Goal: Complete application form

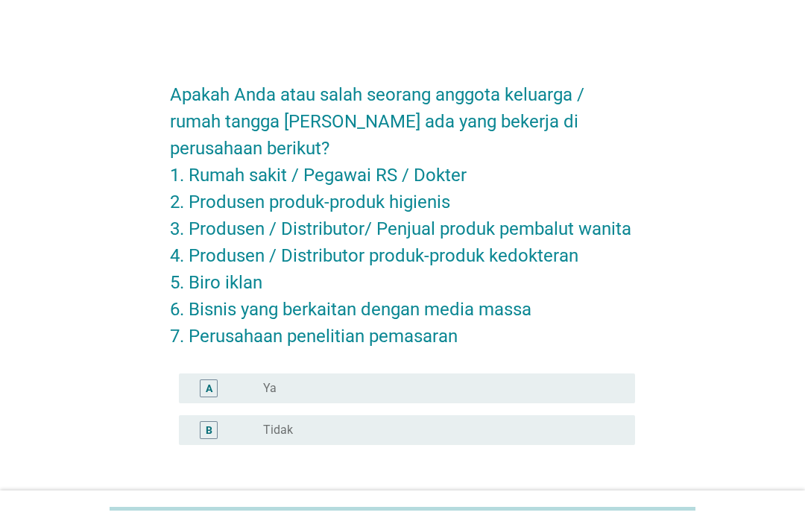
click at [271, 431] on label "Tidak" at bounding box center [278, 430] width 30 height 15
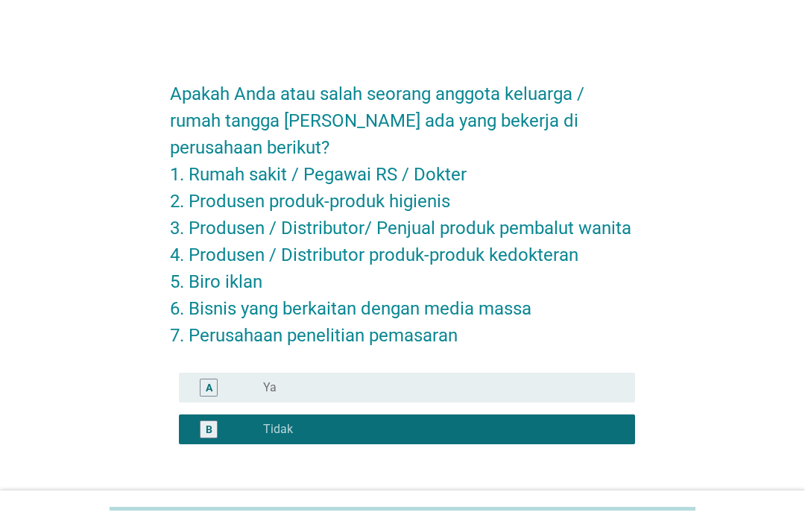
scroll to position [61, 0]
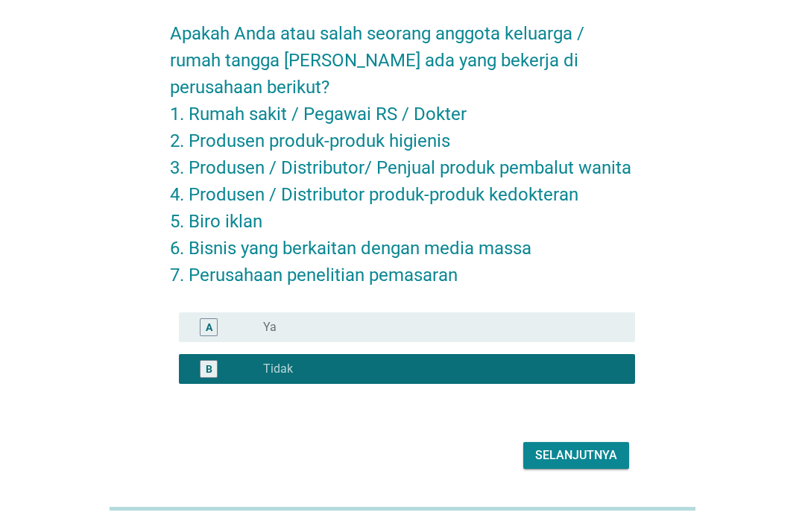
click at [575, 457] on div "Selanjutnya" at bounding box center [576, 455] width 82 height 18
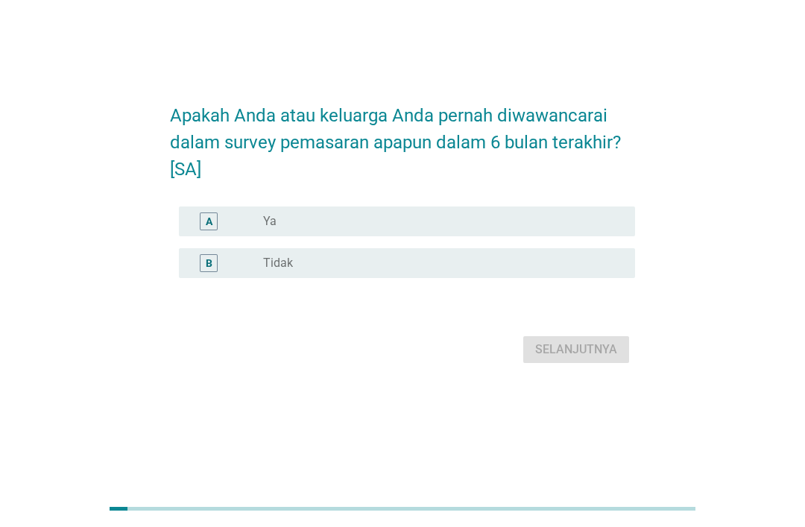
scroll to position [0, 0]
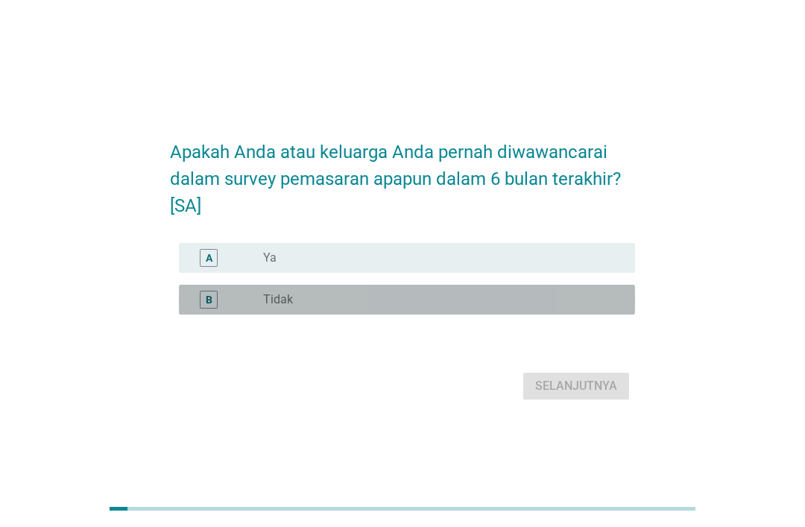
click at [385, 307] on div "radio_button_unchecked Tidak" at bounding box center [437, 299] width 348 height 15
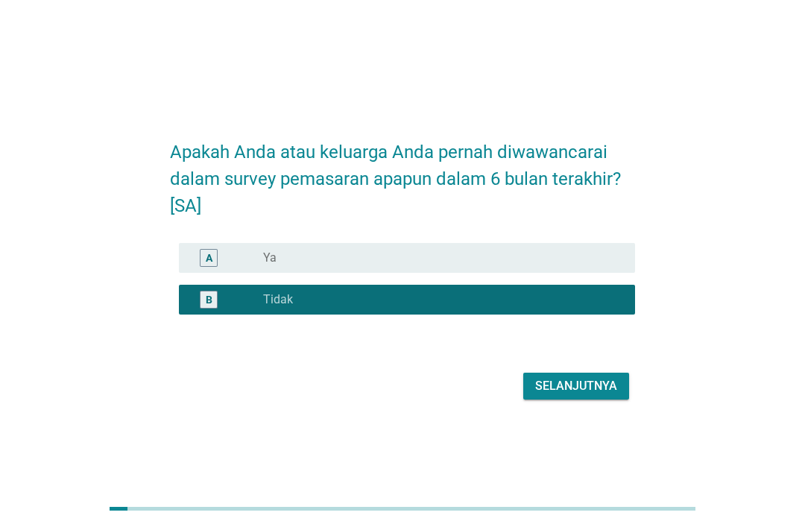
click at [580, 395] on div "Selanjutnya" at bounding box center [576, 386] width 82 height 18
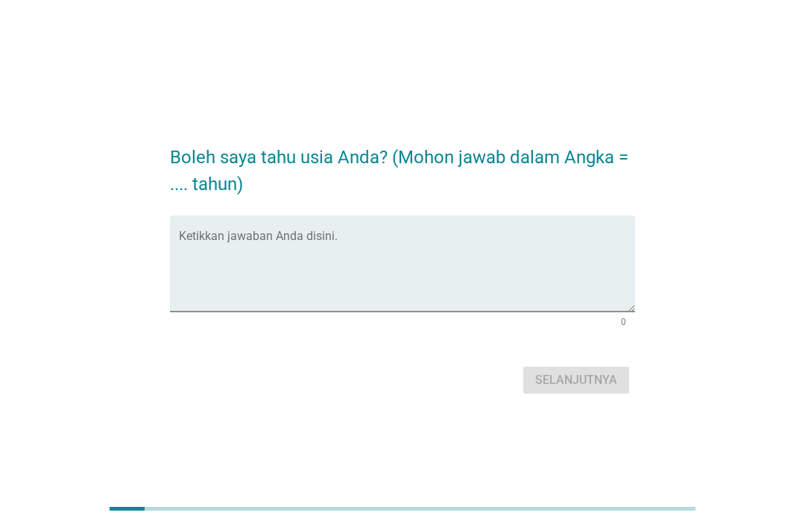
click at [512, 312] on textarea "Ketikkan jawaban Anda disini." at bounding box center [407, 272] width 456 height 78
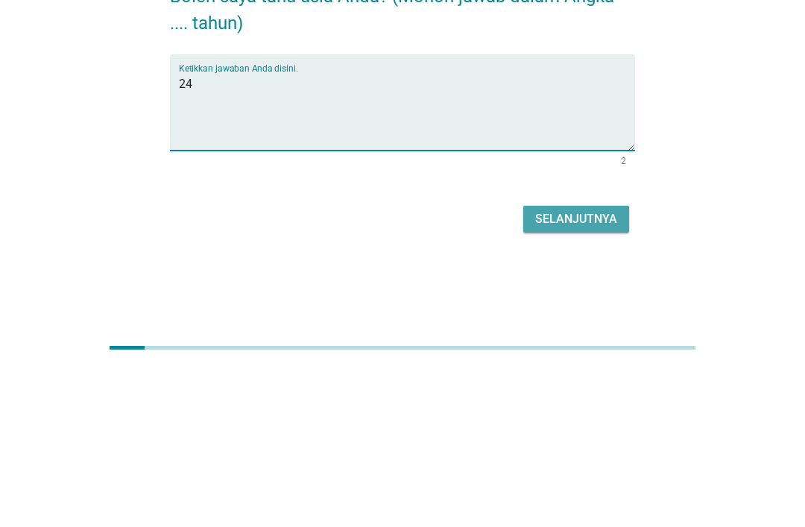
type textarea "24"
click at [590, 371] on div "Selanjutnya" at bounding box center [576, 380] width 82 height 18
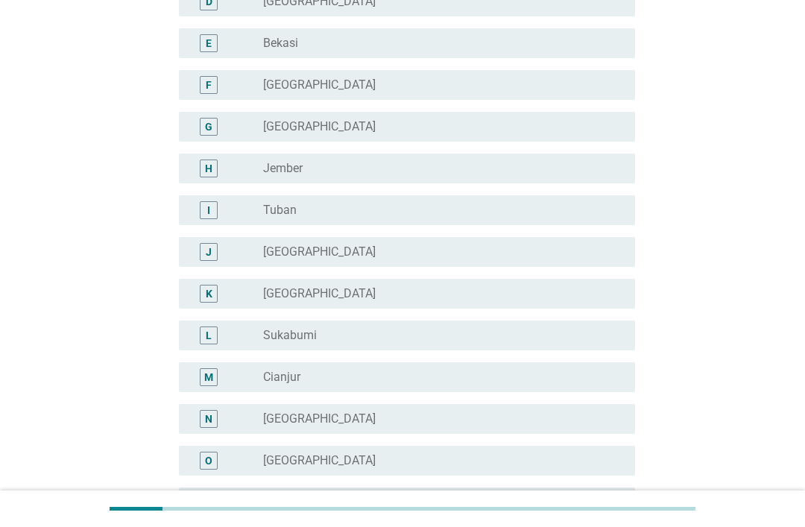
click at [481, 420] on div "radio_button_unchecked [GEOGRAPHIC_DATA]" at bounding box center [437, 418] width 348 height 15
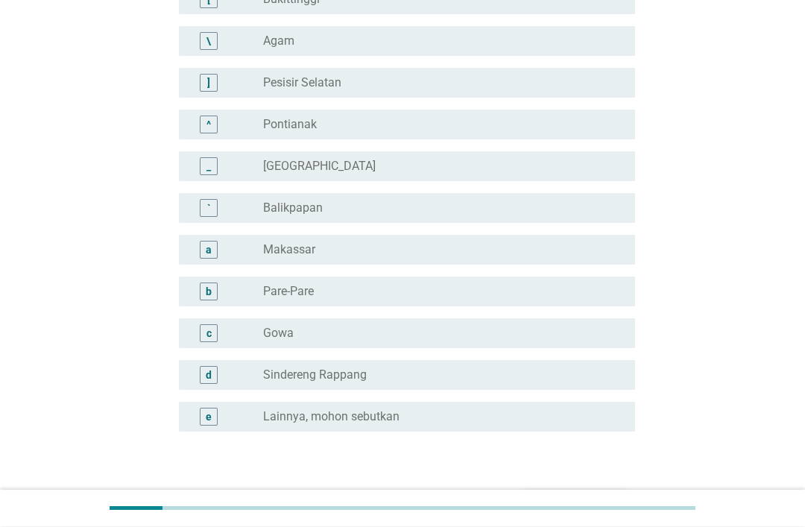
scroll to position [1281, 0]
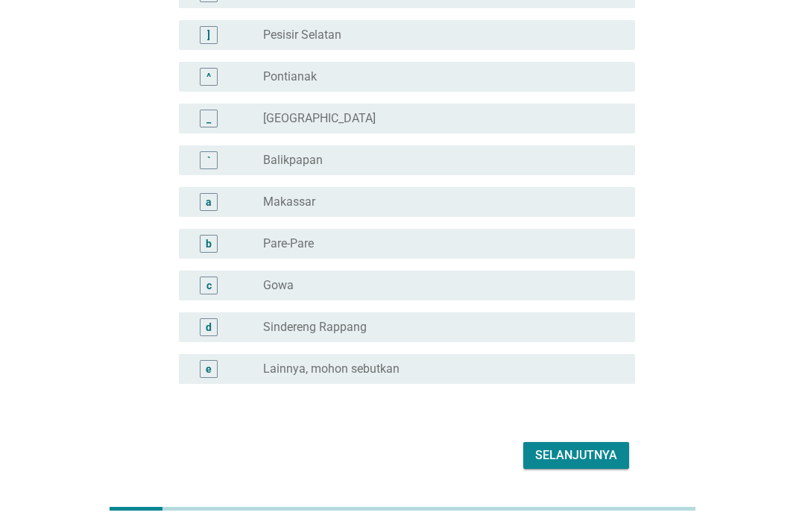
click at [591, 450] on div "Selanjutnya" at bounding box center [576, 455] width 82 height 18
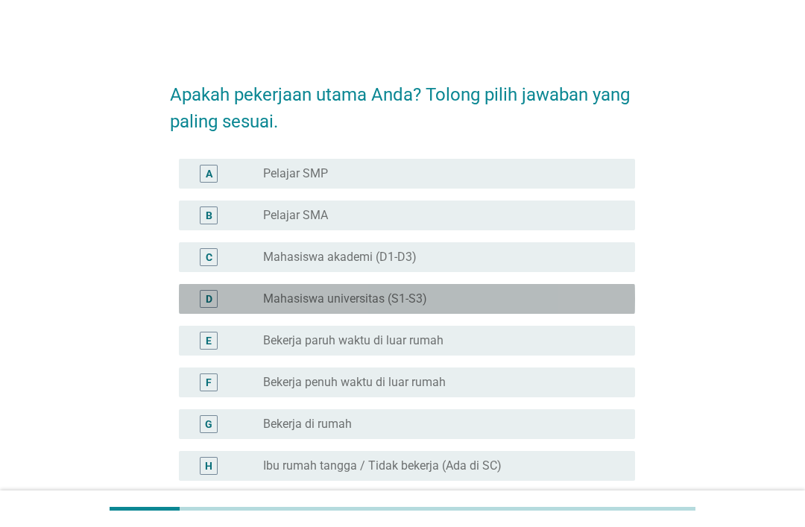
click at [493, 296] on div "radio_button_unchecked Mahasiswa universitas (S1-S3)" at bounding box center [437, 298] width 348 height 15
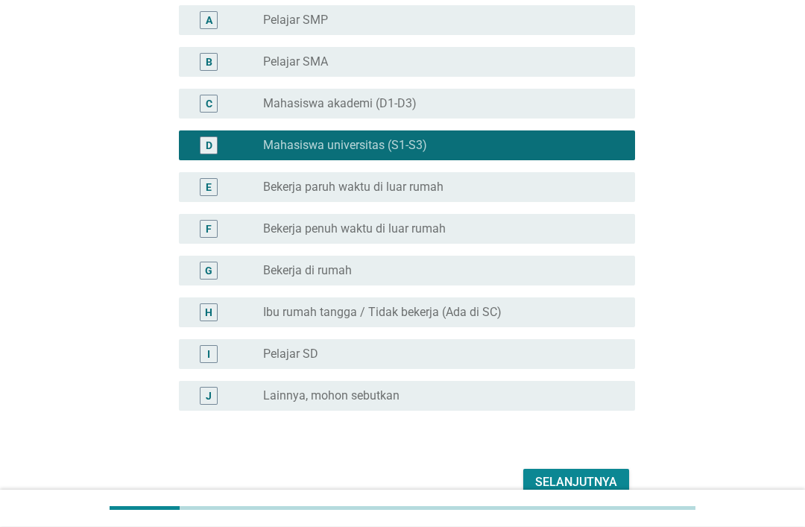
scroll to position [180, 0]
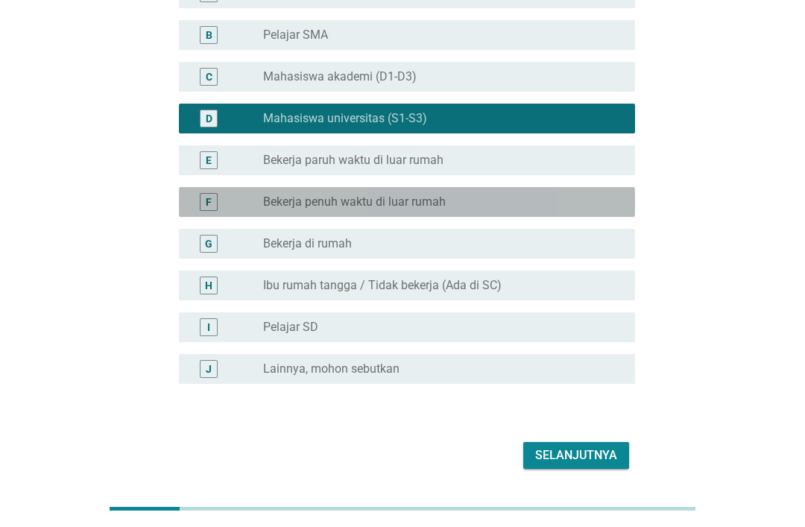
click at [580, 215] on div "F radio_button_unchecked Bekerja penuh waktu di luar rumah" at bounding box center [407, 202] width 456 height 30
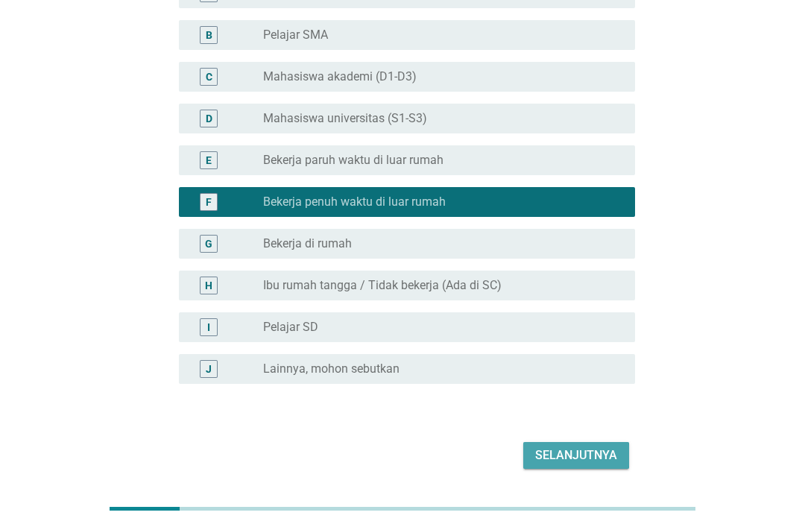
click at [579, 458] on div "Selanjutnya" at bounding box center [576, 455] width 82 height 18
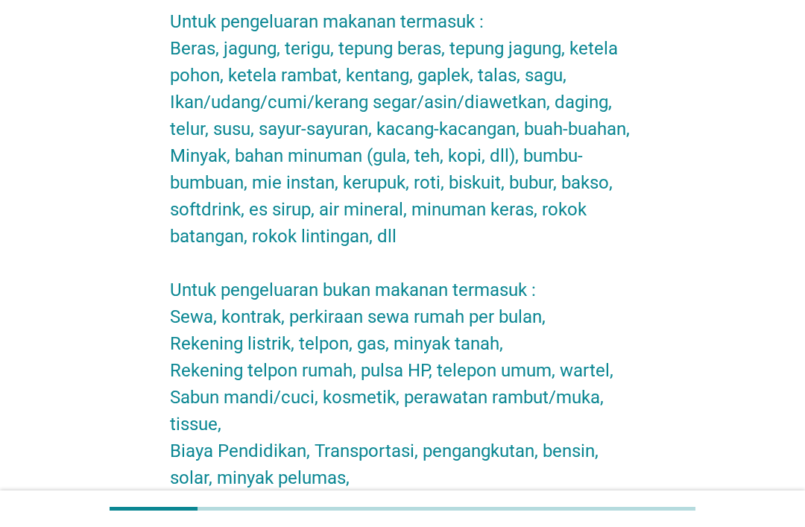
scroll to position [0, 0]
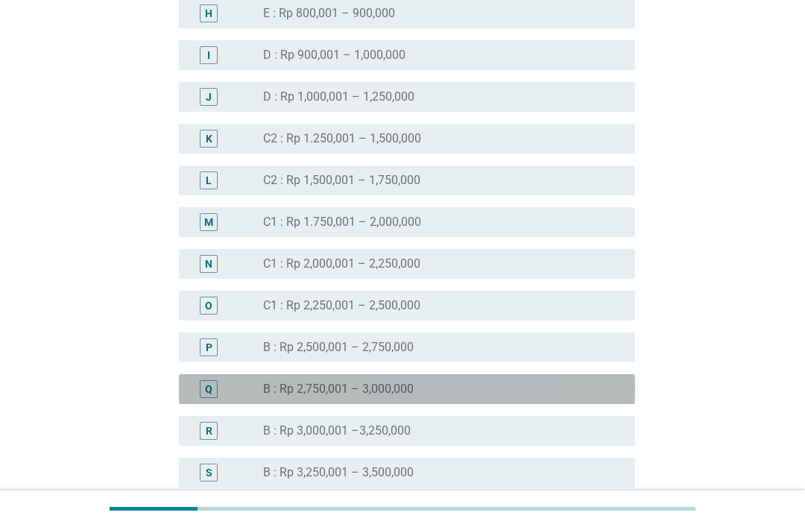
click at [486, 385] on div "radio_button_unchecked B : Rp 2,750,001 – 3,000,000" at bounding box center [437, 389] width 348 height 15
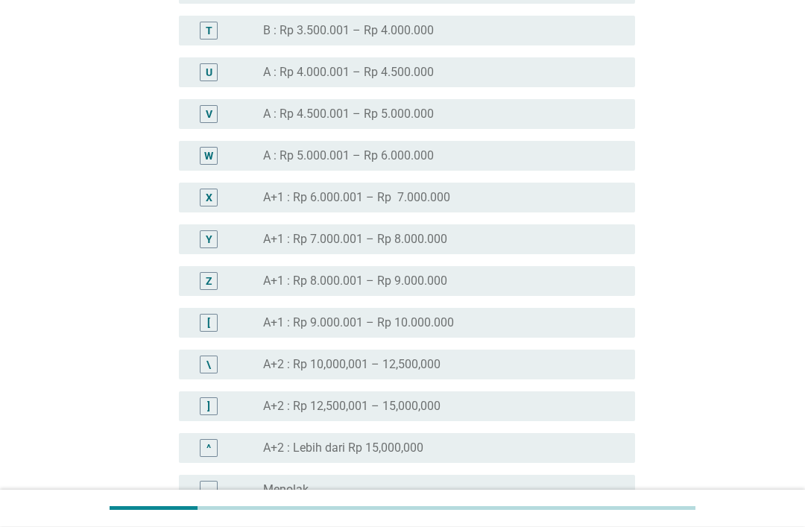
scroll to position [1620, 0]
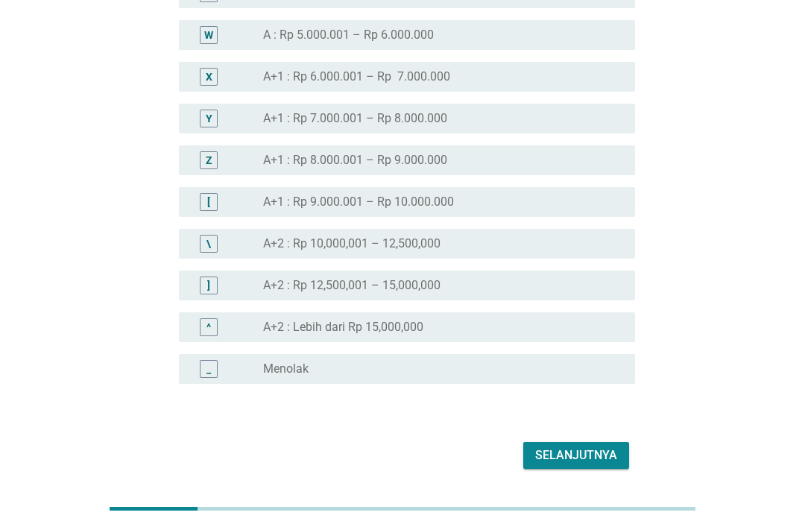
click at [603, 447] on div "Selanjutnya" at bounding box center [576, 455] width 82 height 18
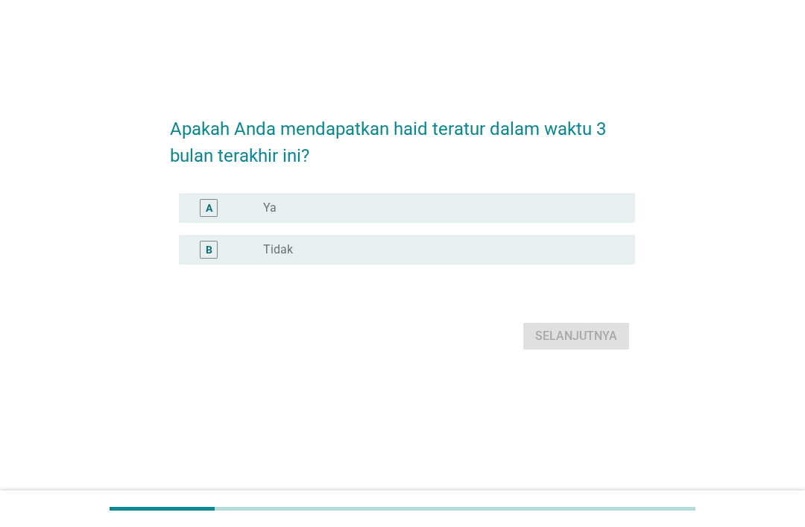
scroll to position [0, 0]
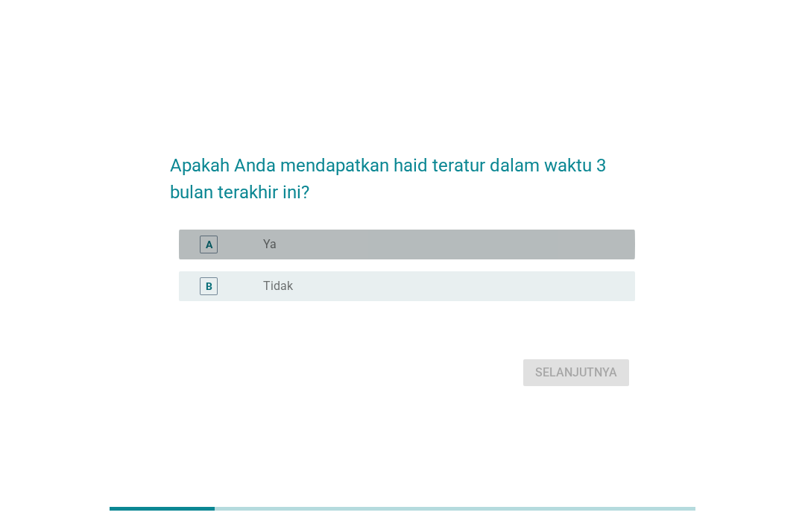
click at [584, 252] on div "radio_button_unchecked Ya" at bounding box center [437, 244] width 348 height 15
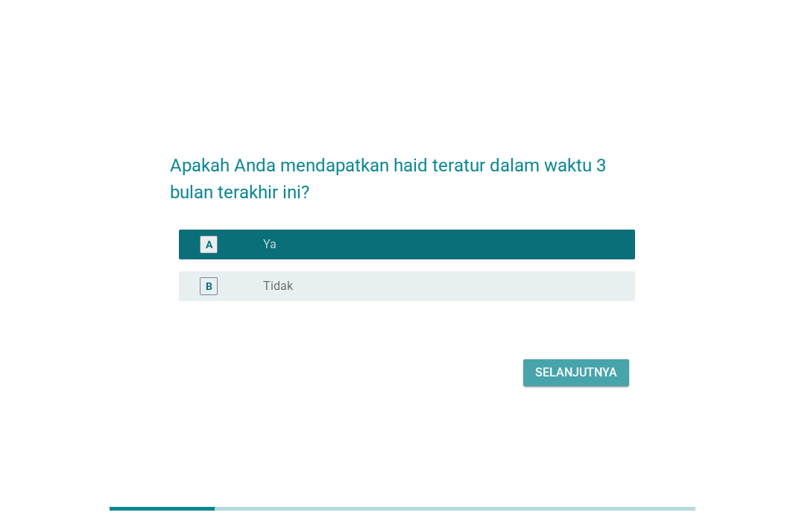
click at [579, 382] on div "Selanjutnya" at bounding box center [576, 373] width 82 height 18
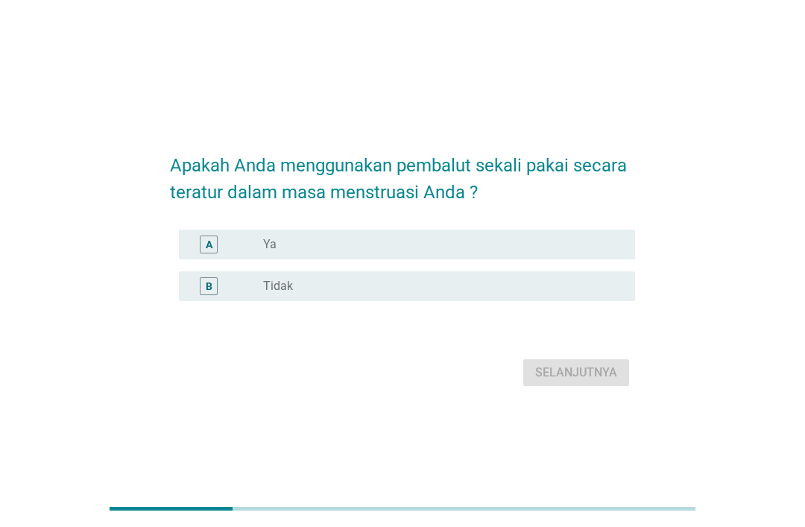
click at [572, 252] on div "radio_button_unchecked Ya" at bounding box center [437, 244] width 348 height 15
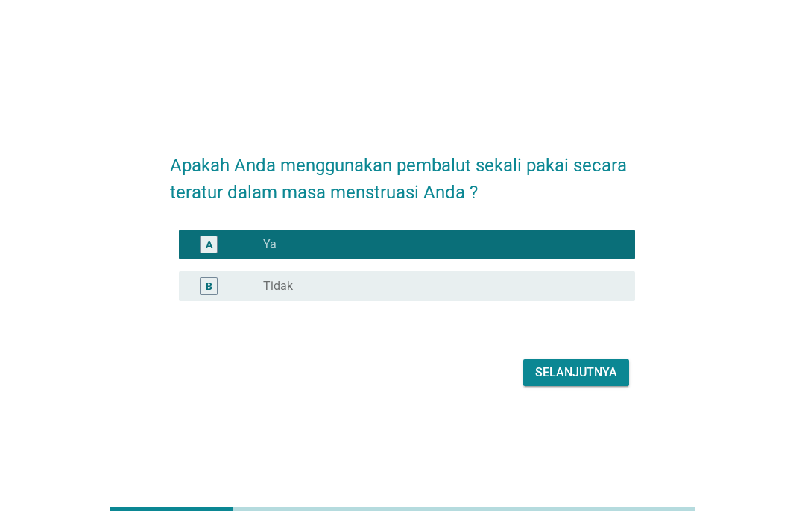
click at [588, 382] on div "Selanjutnya" at bounding box center [576, 373] width 82 height 18
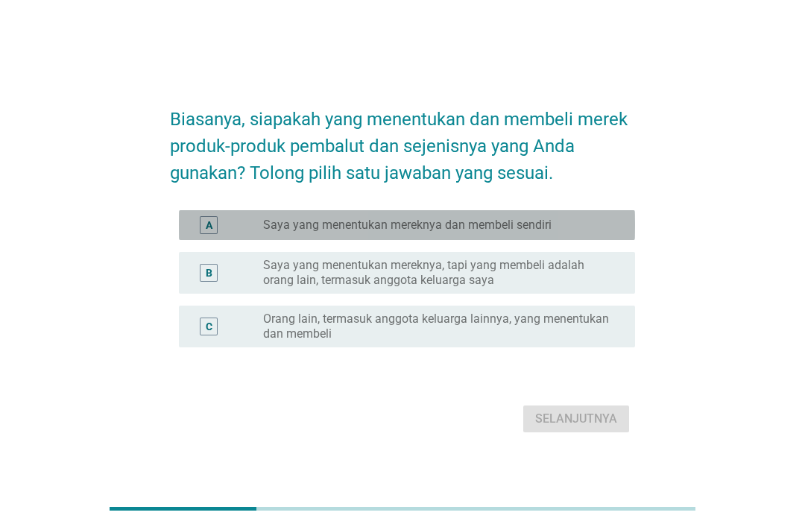
click at [552, 233] on label "Saya yang menentukan mereknya dan membeli sendiri" at bounding box center [407, 225] width 288 height 15
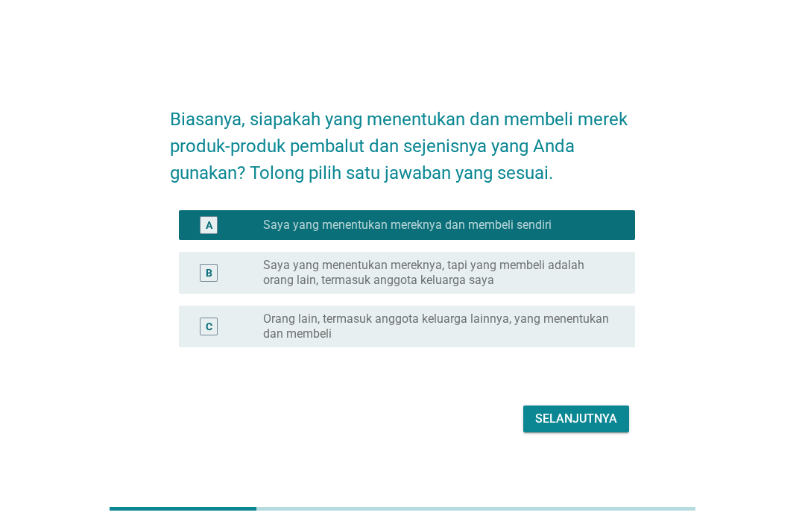
click at [598, 428] on div "Selanjutnya" at bounding box center [576, 419] width 82 height 18
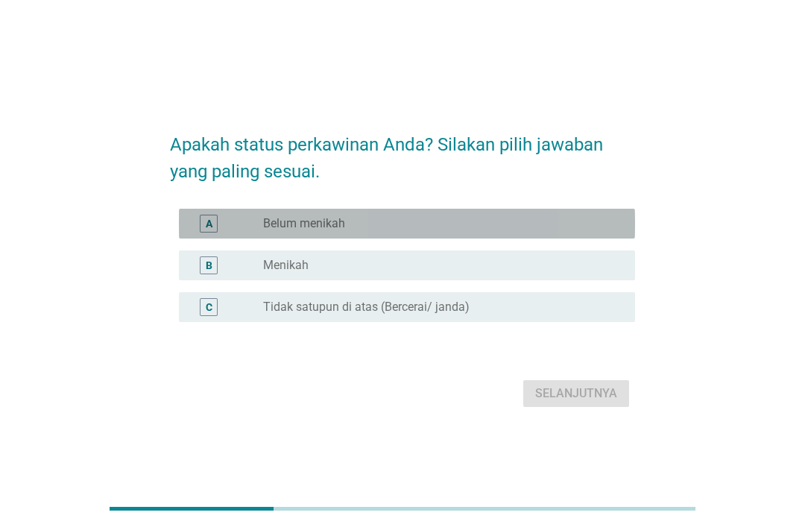
click at [549, 234] on div "A radio_button_unchecked Belum menikah" at bounding box center [407, 224] width 456 height 30
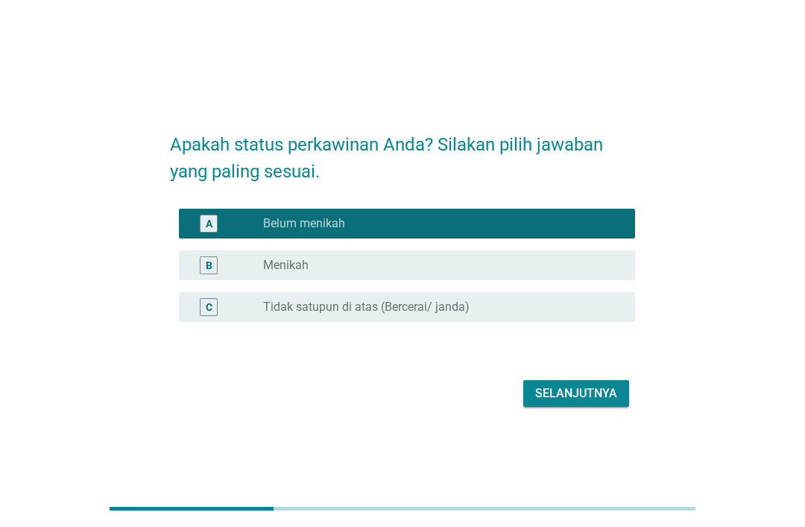
click at [601, 402] on div "Selanjutnya" at bounding box center [576, 394] width 82 height 18
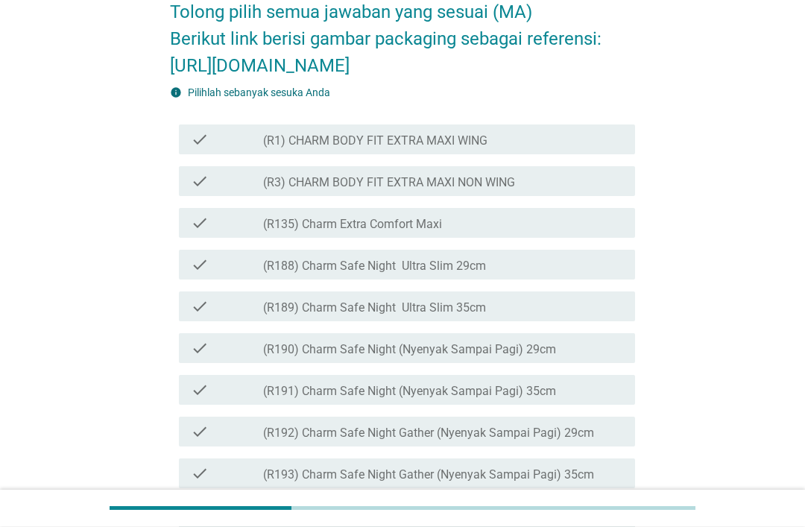
scroll to position [217, 0]
click at [596, 148] on div "check_box_outline_blank (R1) CHARM BODY FIT EXTRA MAXI WING" at bounding box center [443, 139] width 360 height 18
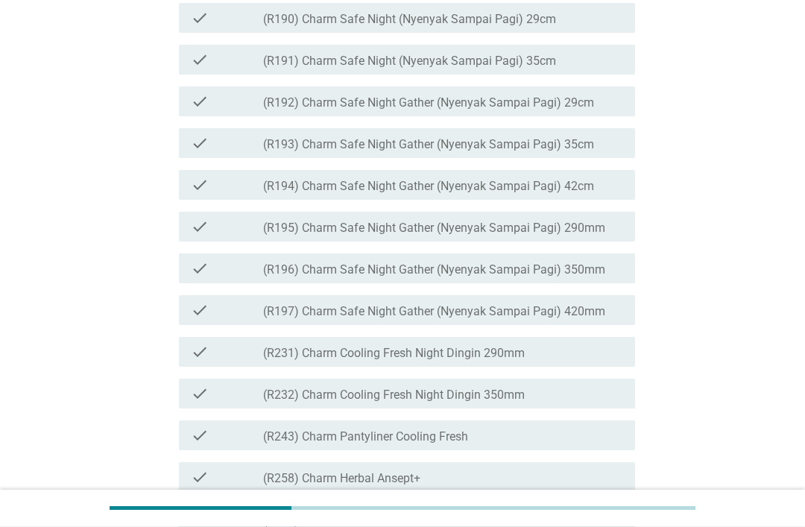
scroll to position [547, 0]
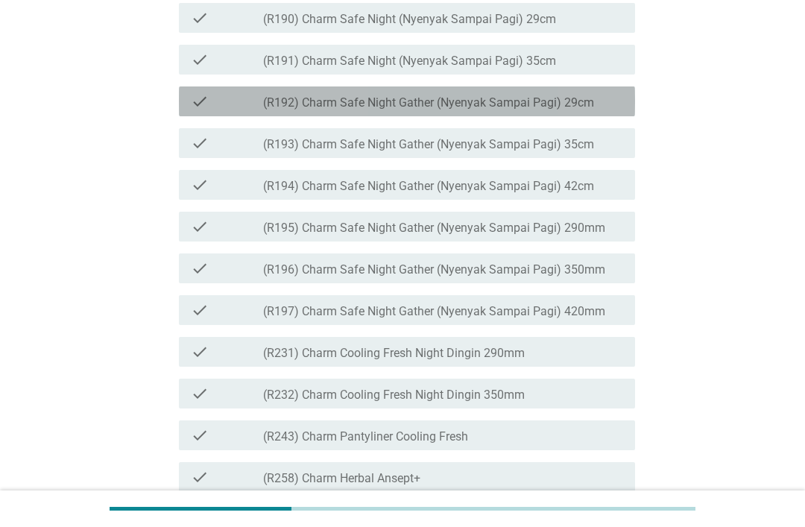
click at [575, 110] on label "(R192) Charm Safe Night Gather (Nyenyak Sampai Pagi) 29cm" at bounding box center [428, 102] width 331 height 15
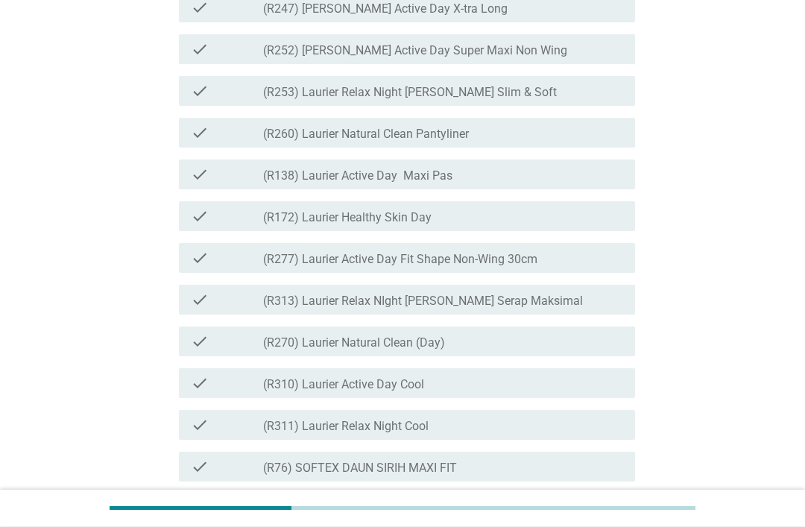
scroll to position [1992, 0]
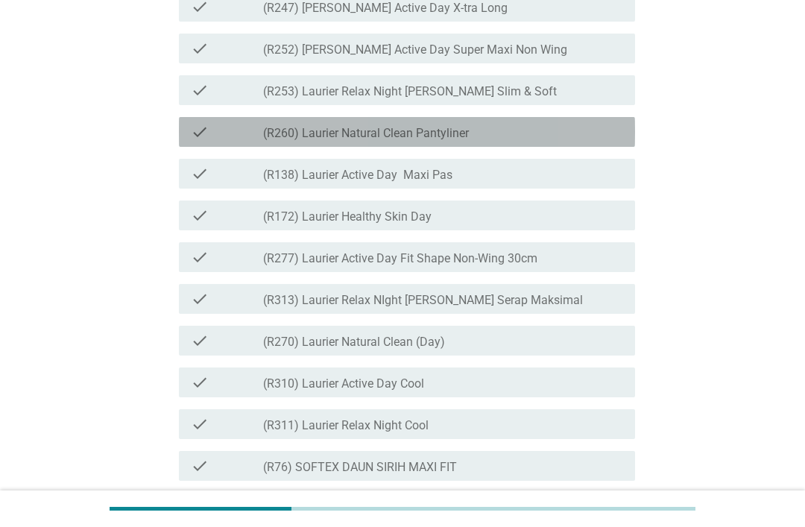
click at [579, 141] on div "check_box_outline_blank (R260) Laurier Natural Clean Pantyliner" at bounding box center [443, 132] width 360 height 18
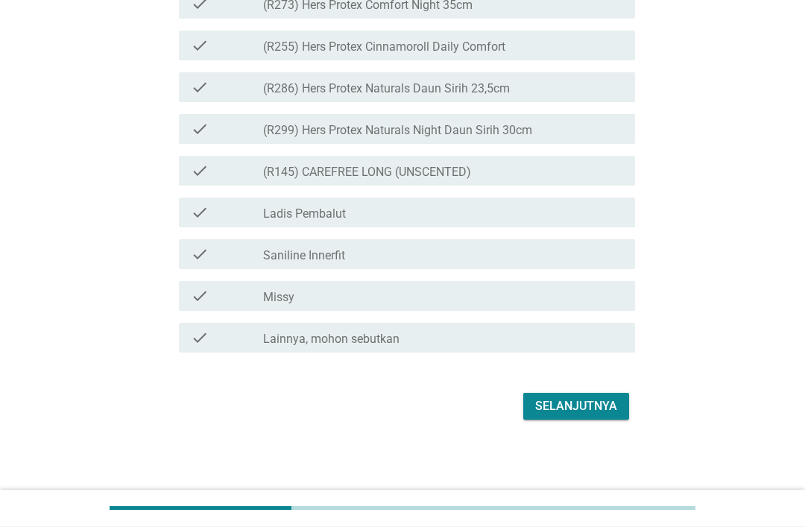
scroll to position [3753, 0]
click at [580, 416] on div "Selanjutnya" at bounding box center [576, 407] width 82 height 18
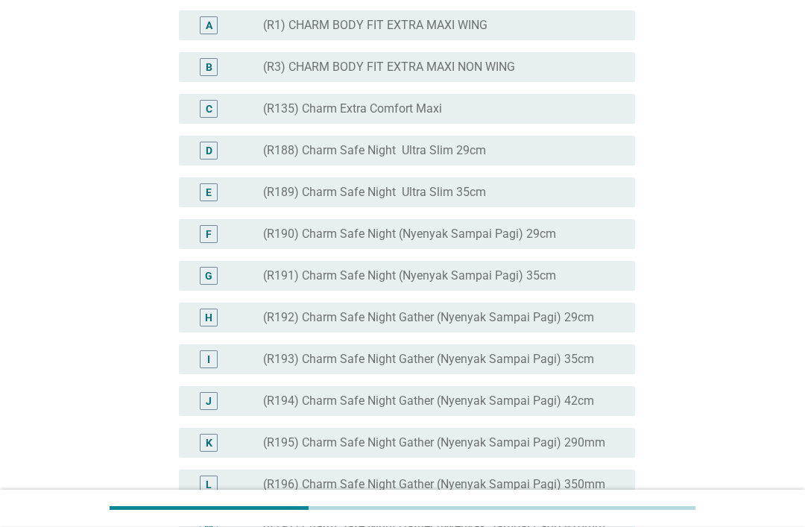
scroll to position [229, 0]
click at [602, 33] on div "radio_button_unchecked (R1) CHARM BODY FIT EXTRA MAXI WING" at bounding box center [437, 25] width 348 height 15
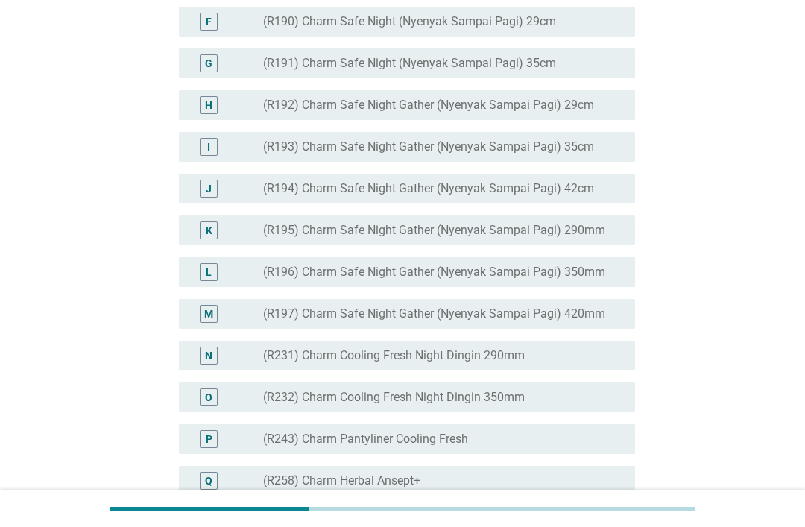
click at [598, 113] on div "radio_button_unchecked (R192) Charm Safe Night Gather (Nyenyak Sampai Pagi) 29cm" at bounding box center [437, 105] width 348 height 15
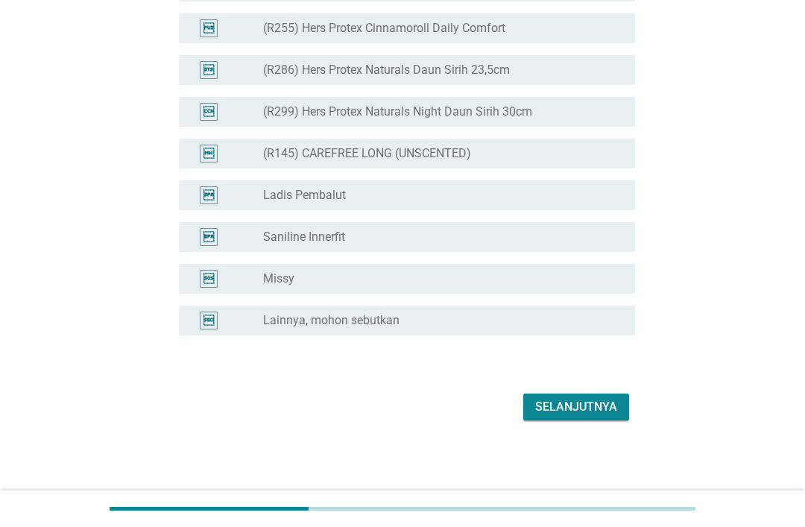
scroll to position [3689, 0]
click at [590, 416] on div "Selanjutnya" at bounding box center [576, 407] width 82 height 18
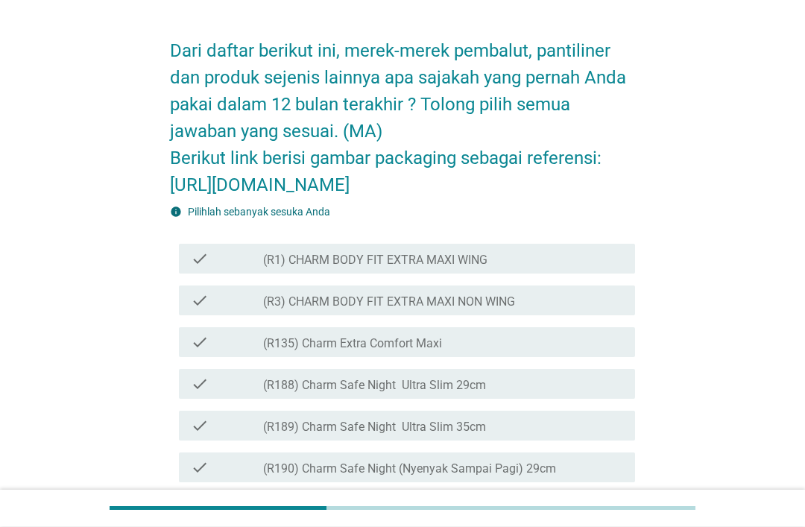
scroll to position [45, 0]
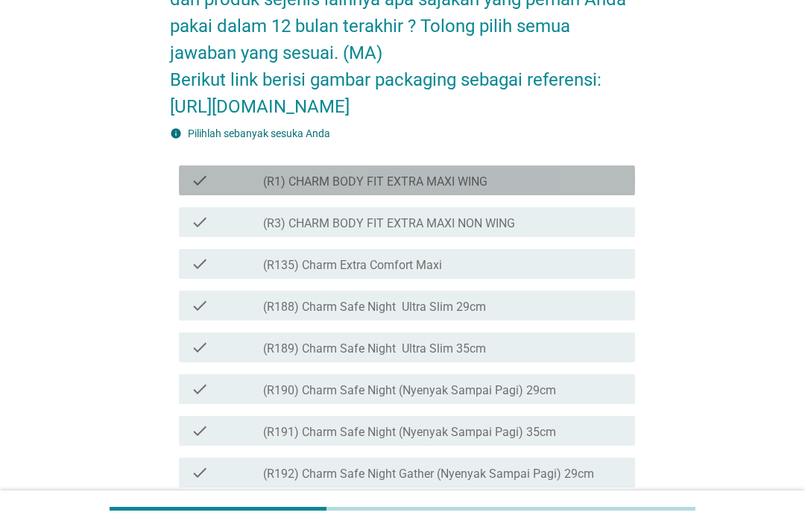
click at [586, 189] on div "check_box_outline_blank (R1) CHARM BODY FIT EXTRA MAXI WING" at bounding box center [443, 180] width 360 height 18
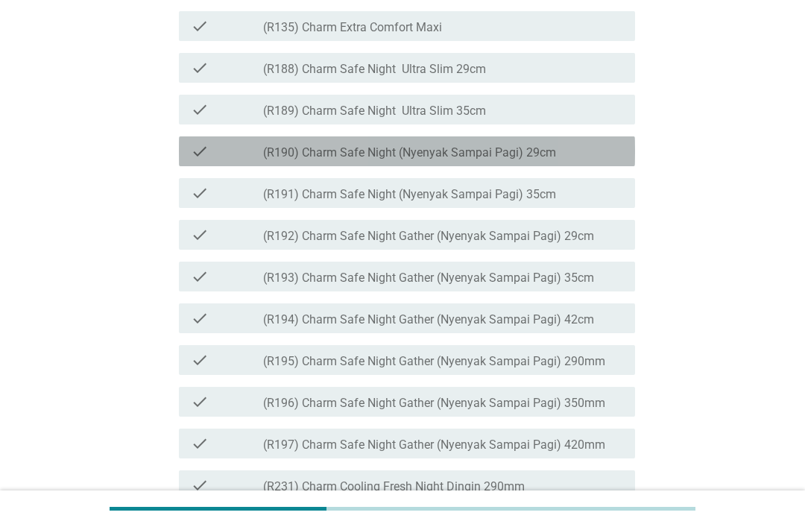
click at [602, 160] on div "check_box_outline_blank (R190) Charm Safe Night (Nyenyak Sampai Pagi) 29cm" at bounding box center [443, 151] width 360 height 18
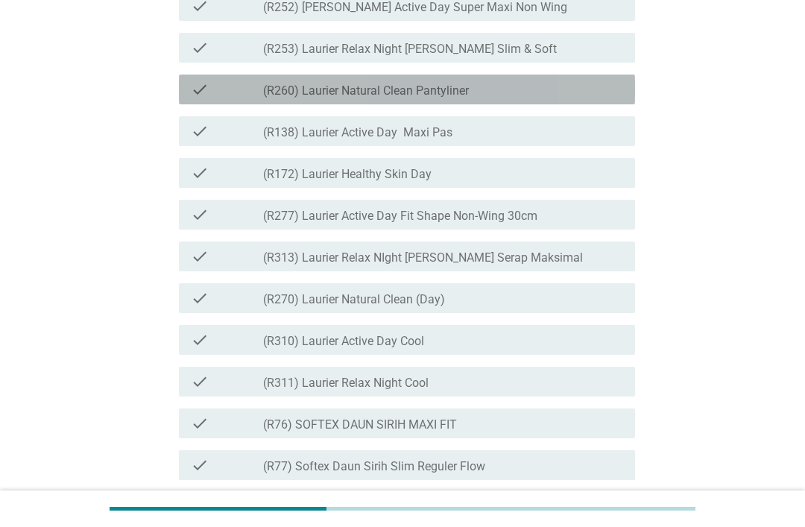
click at [584, 98] on div "check_box_outline_blank (R260) Laurier Natural Clean Pantyliner" at bounding box center [443, 89] width 360 height 18
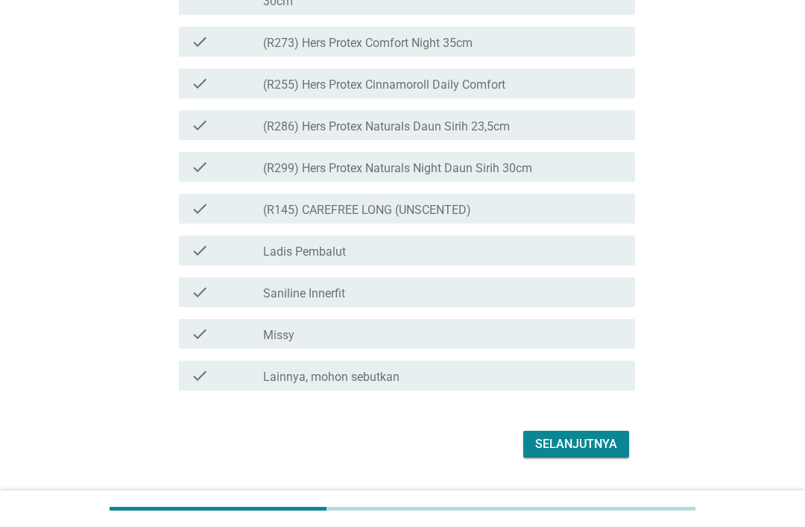
scroll to position [3699, 0]
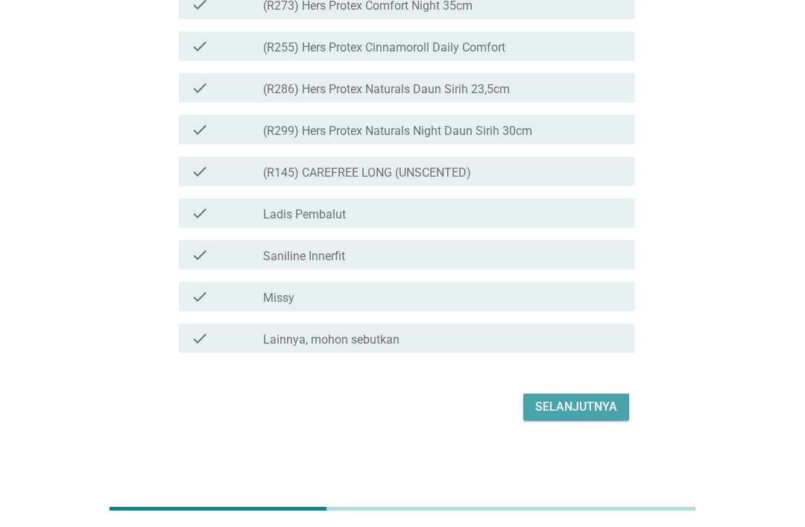
click at [586, 416] on div "Selanjutnya" at bounding box center [576, 407] width 82 height 18
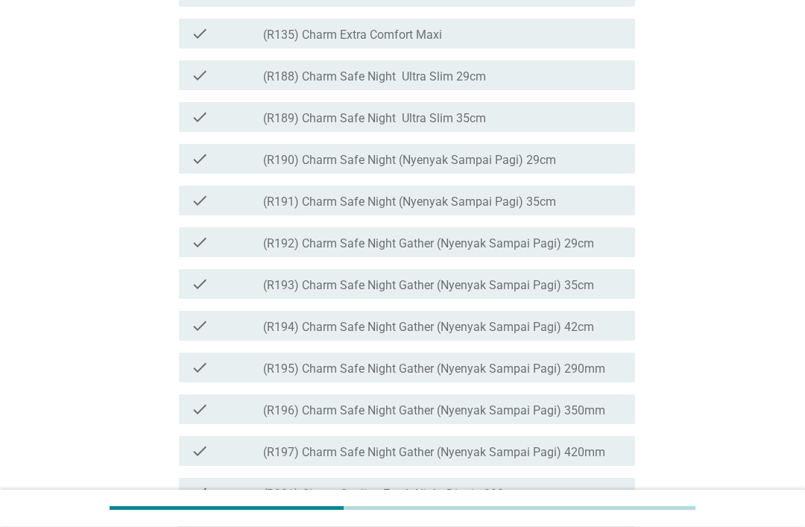
scroll to position [353, 0]
click at [595, 84] on div "check_box_outline_blank (R188) Charm Safe Night Ultra Slim 29cm" at bounding box center [443, 75] width 360 height 18
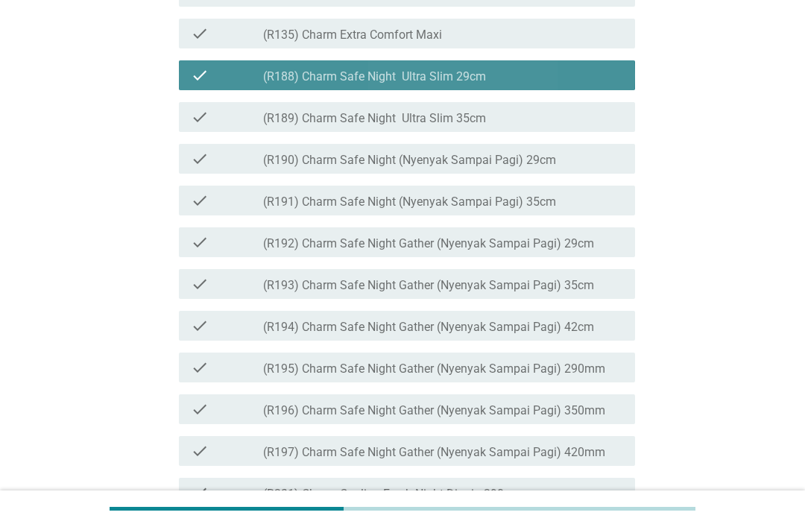
click at [607, 84] on div "check_box_outline_blank (R188) Charm Safe Night Ultra Slim 29cm" at bounding box center [443, 75] width 360 height 18
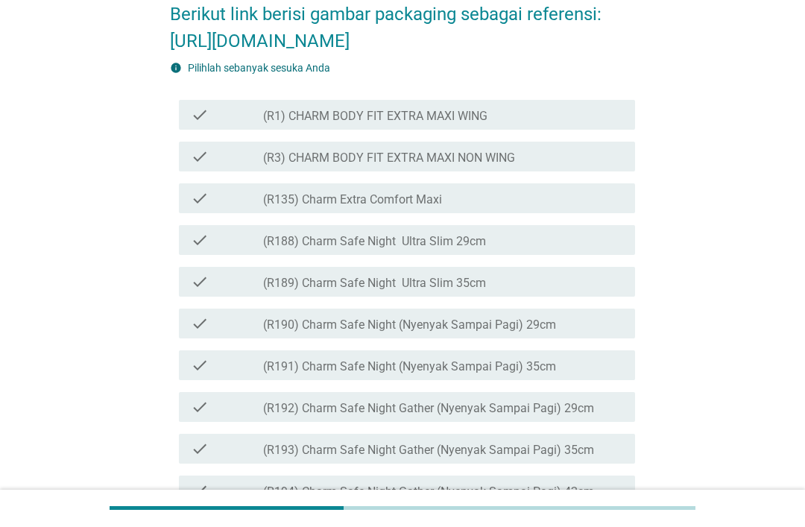
scroll to position [188, 0]
click at [584, 124] on div "check_box_outline_blank (R1) CHARM BODY FIT EXTRA MAXI WING" at bounding box center [443, 115] width 360 height 18
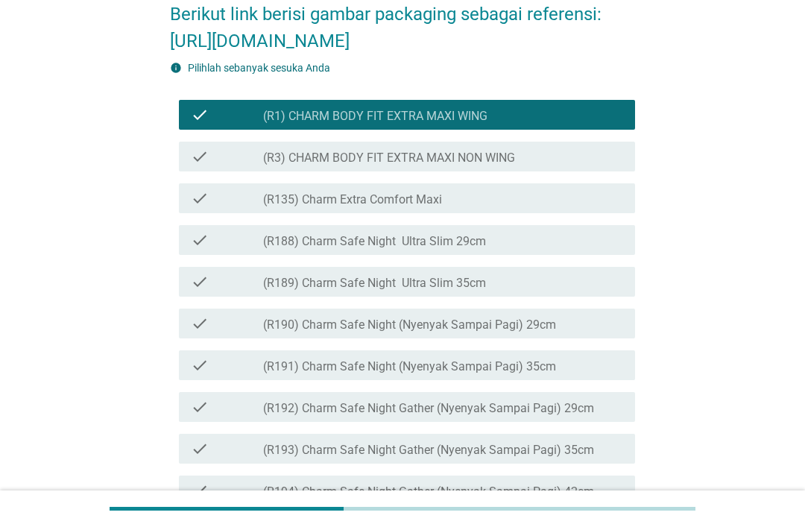
click at [604, 332] on div "check_box_outline_blank (R190) Charm Safe Night (Nyenyak Sampai Pagi) 29cm" at bounding box center [443, 324] width 360 height 18
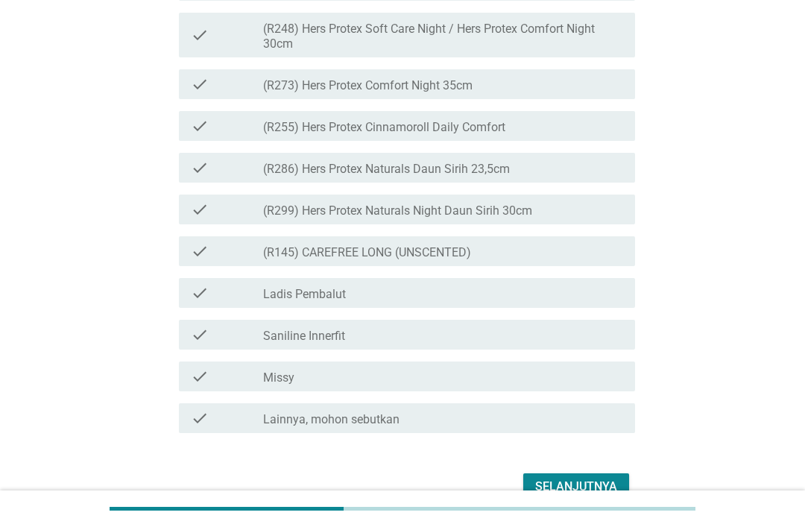
scroll to position [3699, 0]
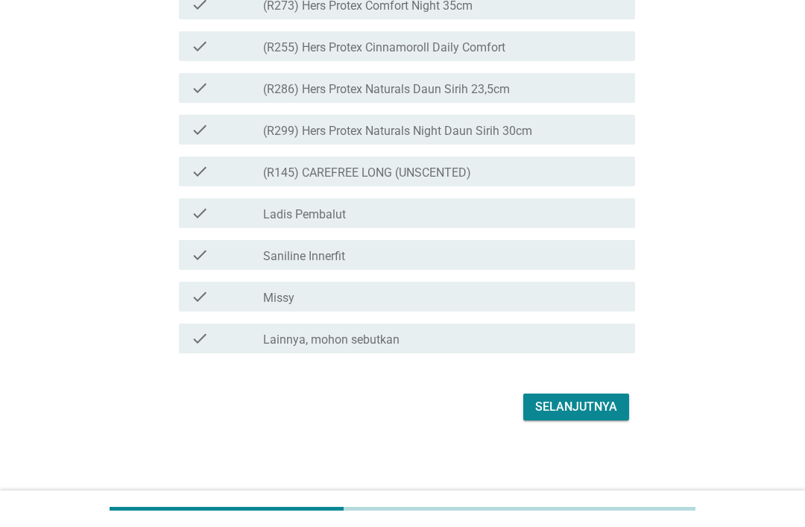
click at [573, 416] on div "Selanjutnya" at bounding box center [576, 407] width 82 height 18
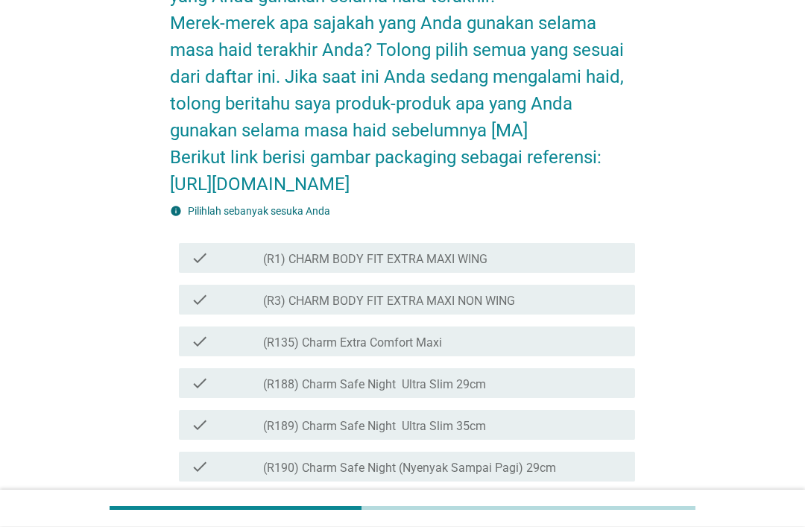
scroll to position [154, 0]
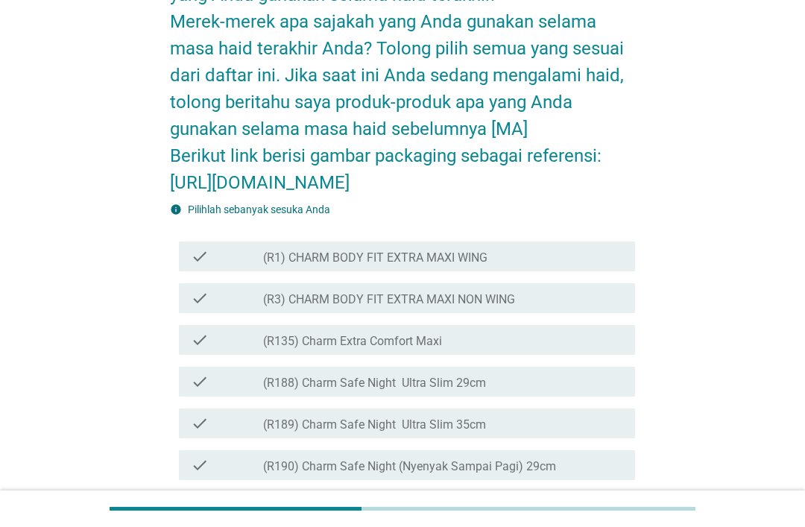
click at [572, 265] on div "check_box_outline_blank (R1) CHARM BODY FIT EXTRA MAXI WING" at bounding box center [443, 256] width 360 height 18
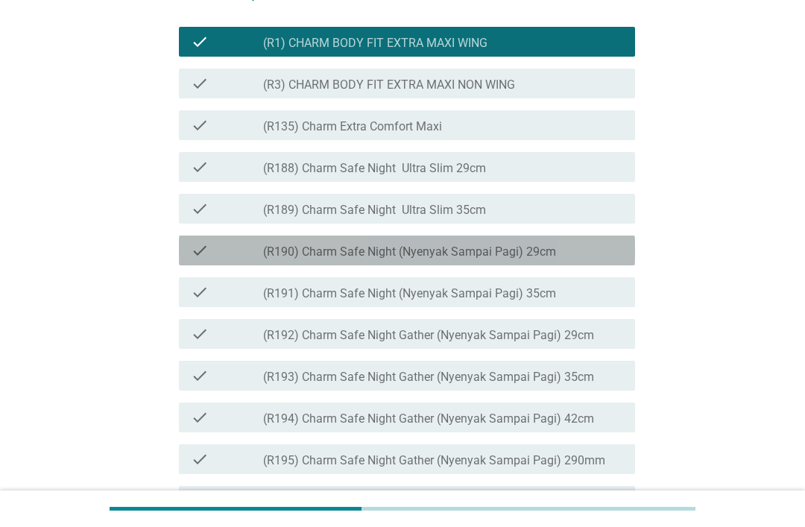
click at [598, 259] on div "check_box_outline_blank (R190) Charm Safe Night (Nyenyak Sampai Pagi) 29cm" at bounding box center [443, 250] width 360 height 18
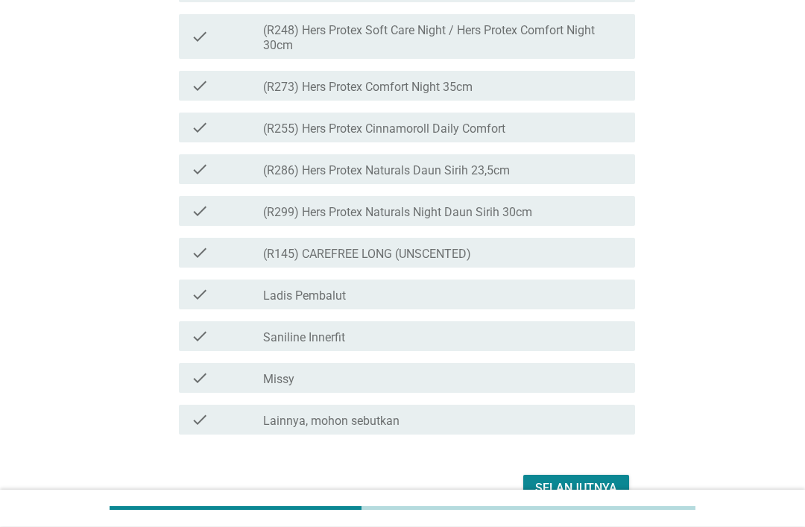
scroll to position [3807, 0]
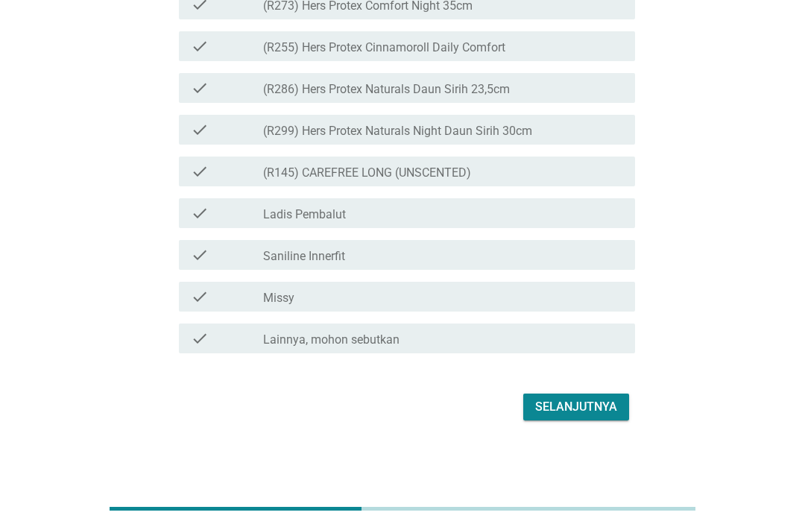
click at [581, 416] on div "Selanjutnya" at bounding box center [576, 407] width 82 height 18
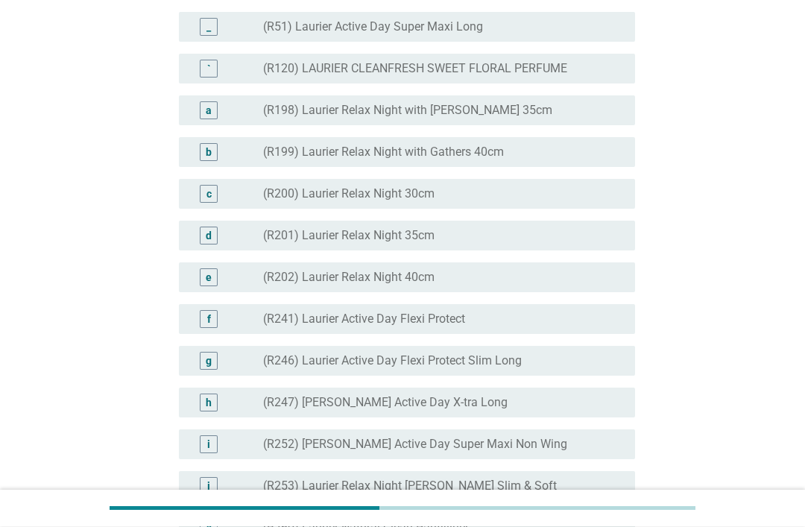
scroll to position [1515, 0]
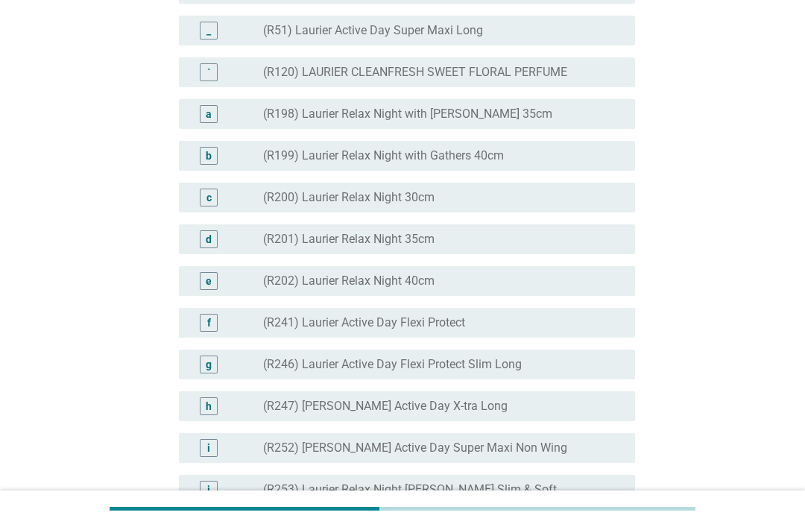
click at [493, 38] on div "radio_button_unchecked (R51) Laurier Active Day Super Maxi Long" at bounding box center [437, 30] width 348 height 15
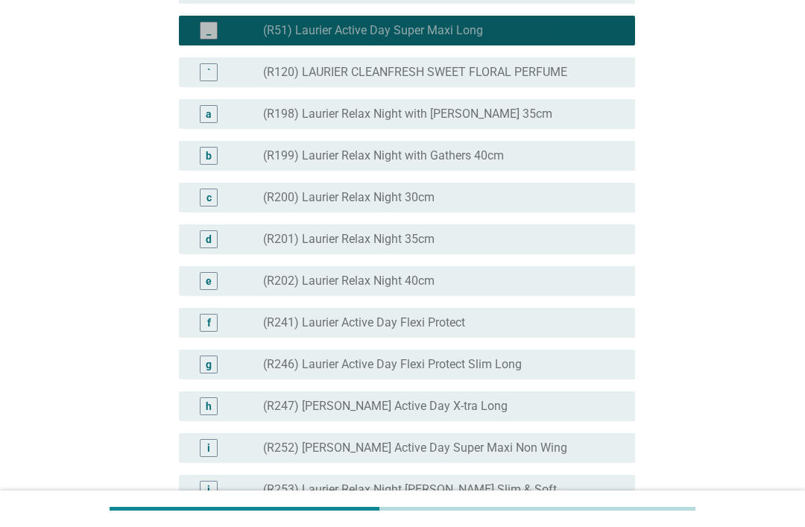
click at [581, 38] on div "radio_button_checked (R51) Laurier Active Day Super Maxi Long" at bounding box center [437, 30] width 348 height 15
click at [209, 38] on div "_" at bounding box center [208, 30] width 4 height 16
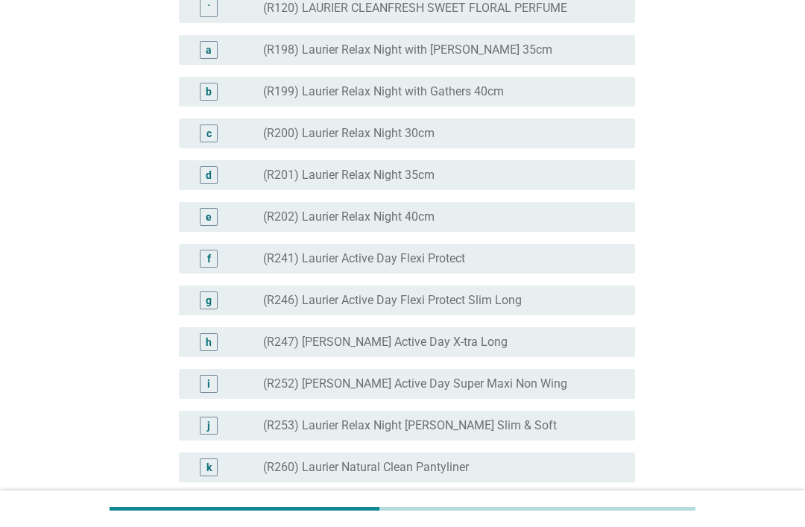
scroll to position [1578, 0]
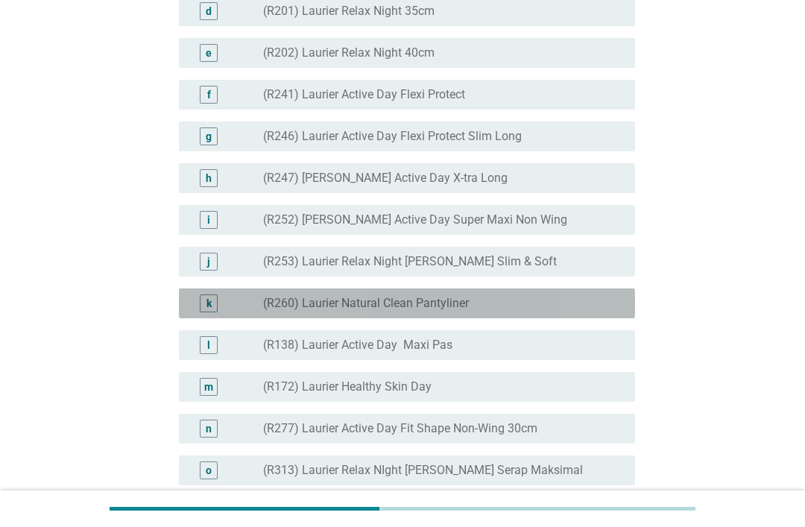
click at [546, 312] on div "radio_button_unchecked (R260) Laurier Natural Clean Pantyliner" at bounding box center [443, 303] width 360 height 18
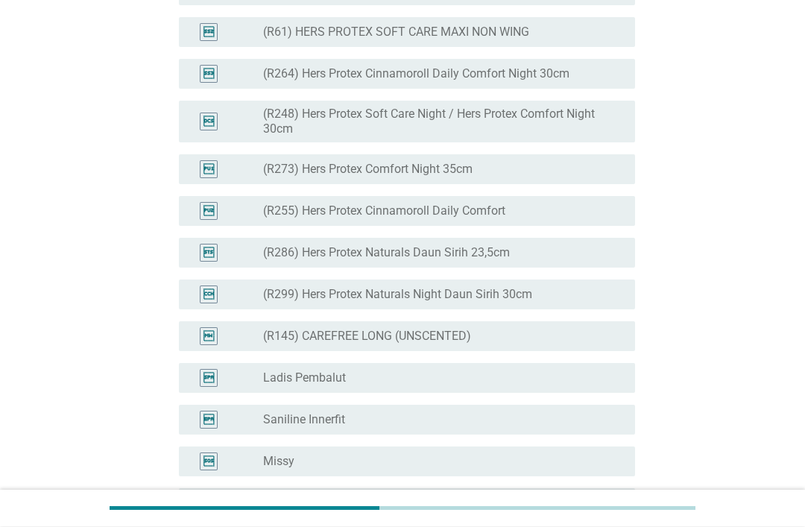
scroll to position [3689, 0]
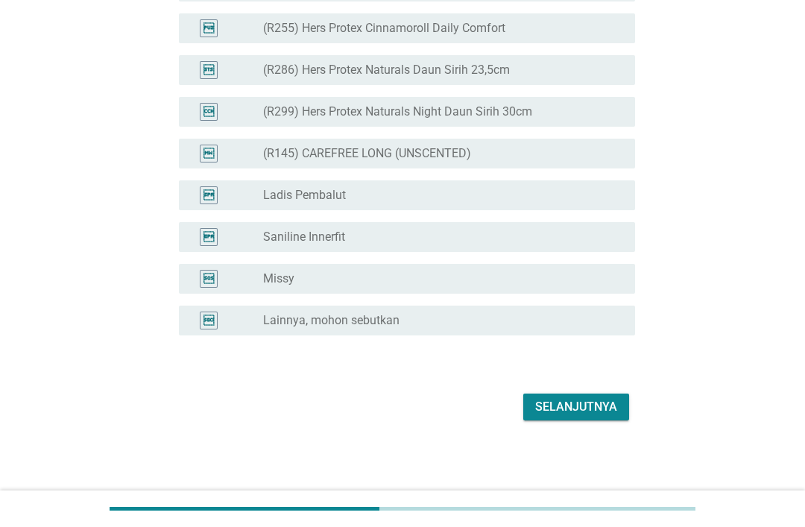
click at [575, 416] on div "Selanjutnya" at bounding box center [576, 407] width 82 height 18
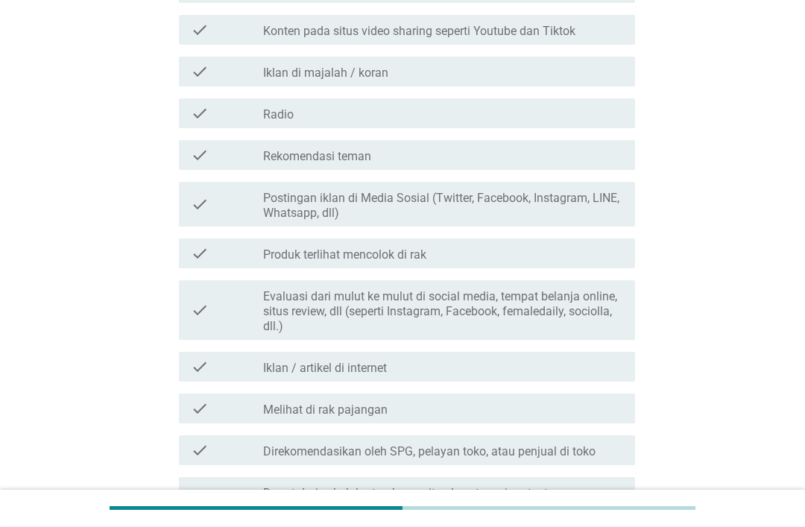
scroll to position [488, 0]
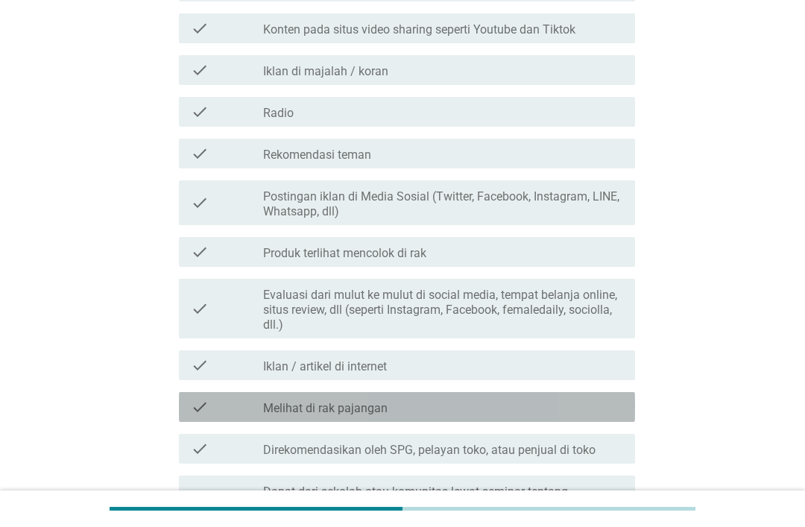
click at [436, 401] on div "check_box_outline_blank Melihat di rak pajangan" at bounding box center [443, 407] width 360 height 18
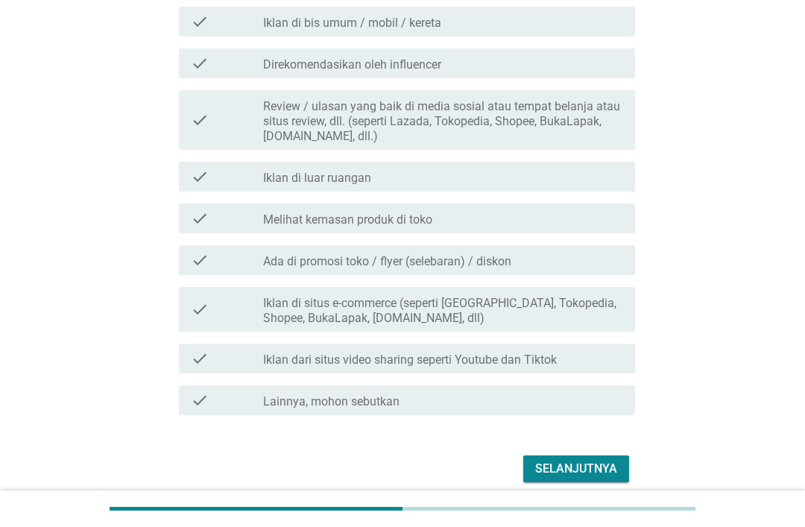
scroll to position [1028, 0]
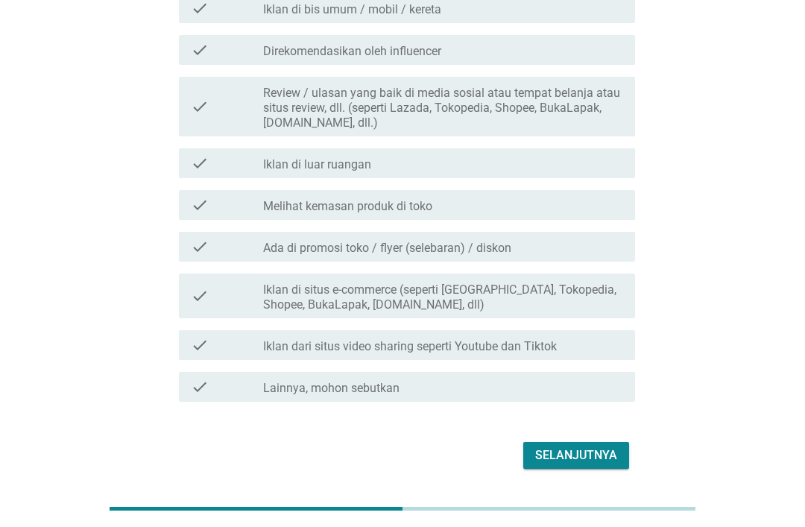
click at [618, 454] on button "Selanjutnya" at bounding box center [576, 455] width 106 height 27
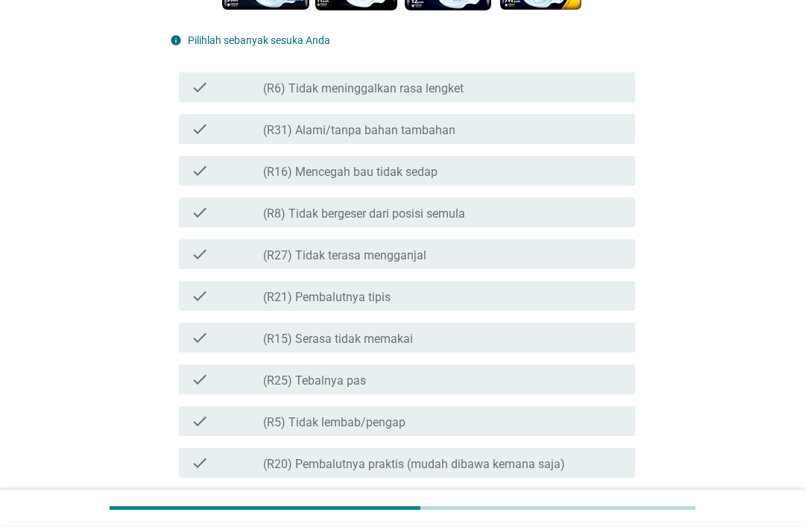
scroll to position [321, 0]
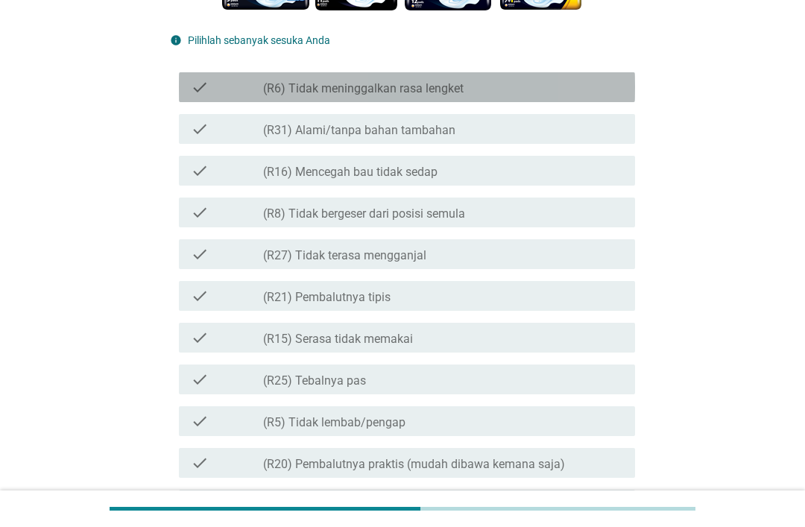
click at [587, 91] on div "check_box_outline_blank (R6) Tidak meninggalkan rasa lengket" at bounding box center [443, 87] width 360 height 18
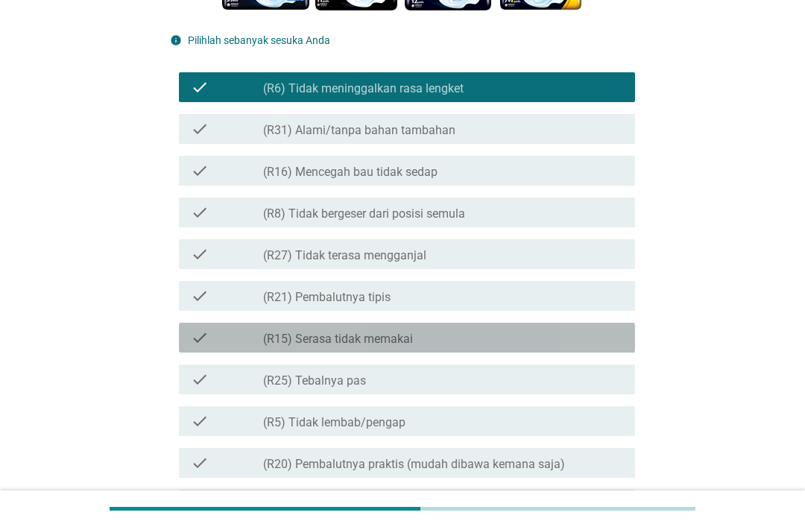
click at [545, 323] on div "check check_box_outline_blank (R15) Serasa tidak memakai" at bounding box center [407, 338] width 456 height 30
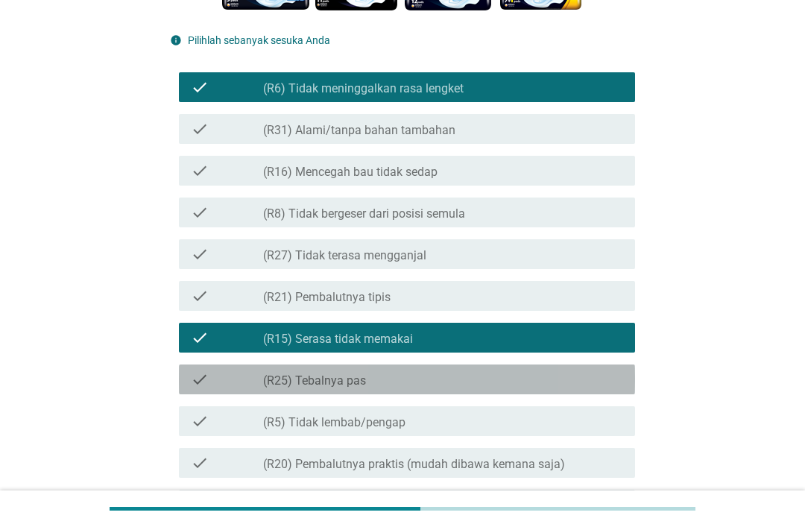
click at [542, 372] on div "check_box_outline_blank (R25) Tebalnya pas" at bounding box center [443, 379] width 360 height 18
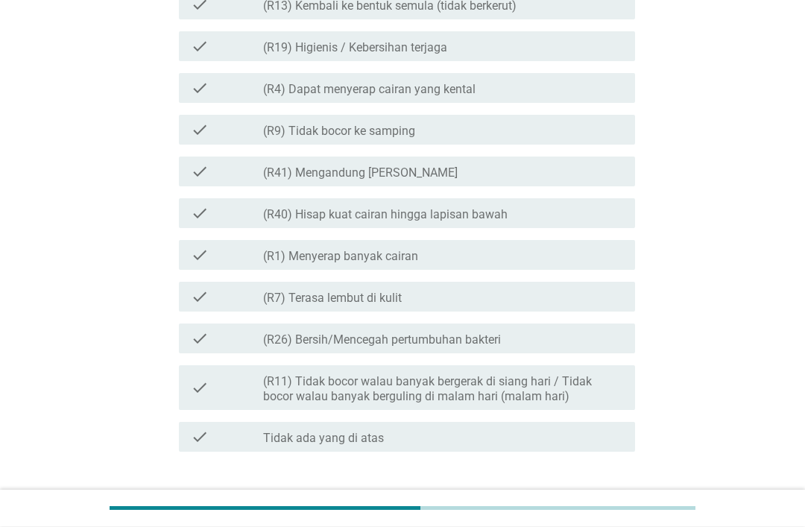
scroll to position [1569, 0]
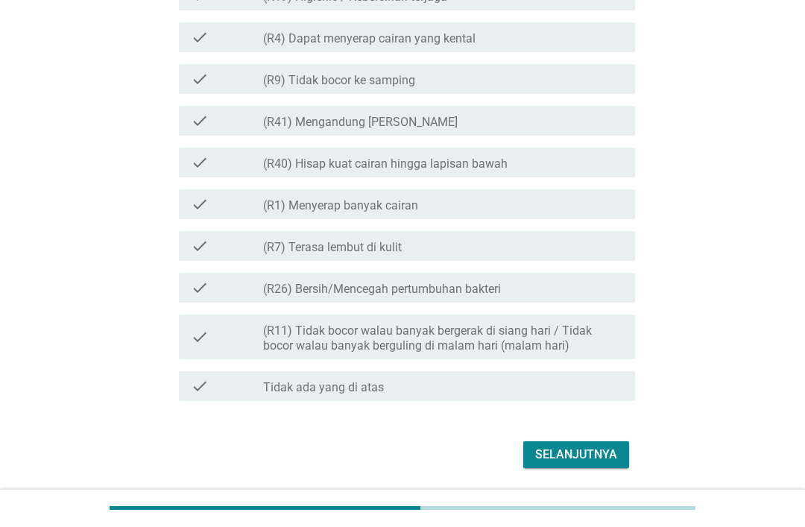
click at [595, 454] on div "Selanjutnya" at bounding box center [576, 455] width 82 height 18
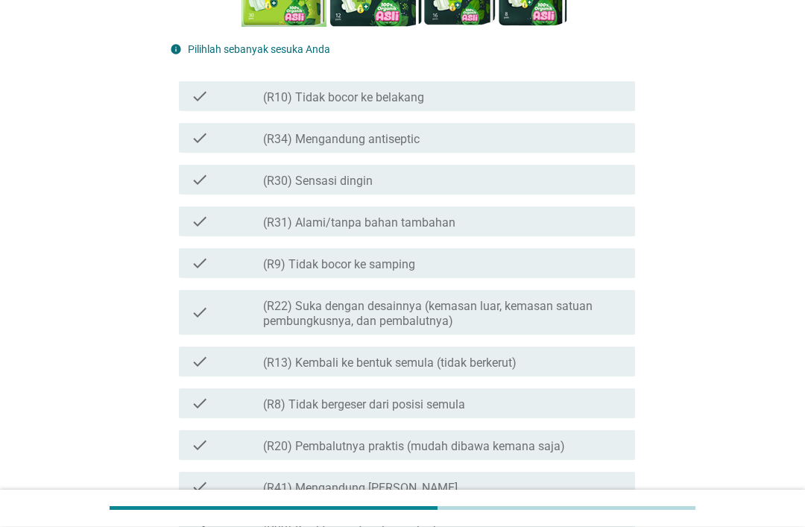
scroll to position [303, 0]
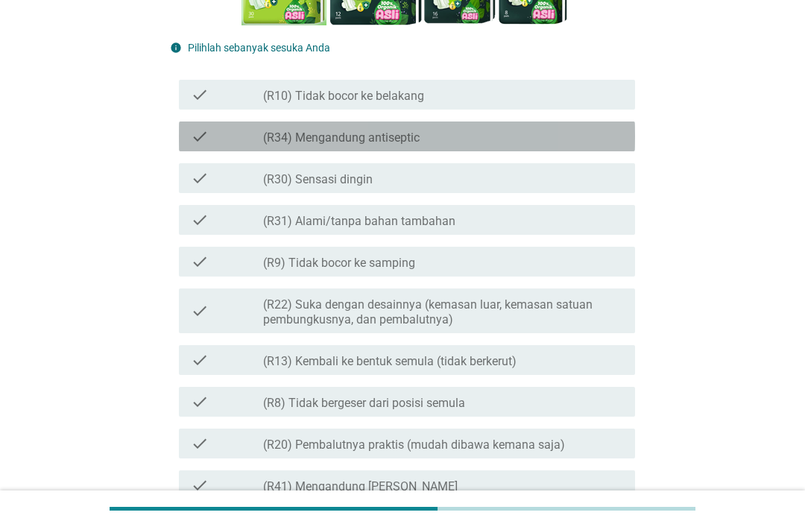
click at [578, 142] on div "check_box_outline_blank (R34) Mengandung antiseptic" at bounding box center [443, 136] width 360 height 18
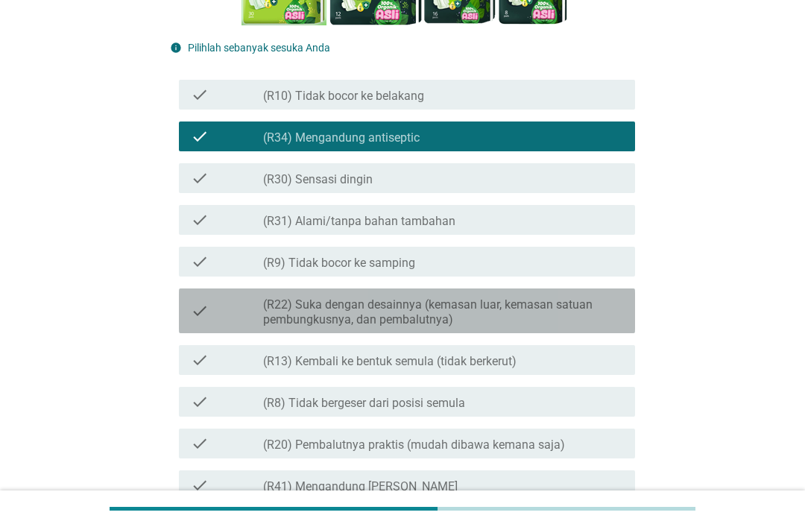
click at [458, 310] on label "(R22) Suka dengan desainnya (kemasan luar, kemasan satuan pembungkusnya, dan pe…" at bounding box center [443, 312] width 360 height 30
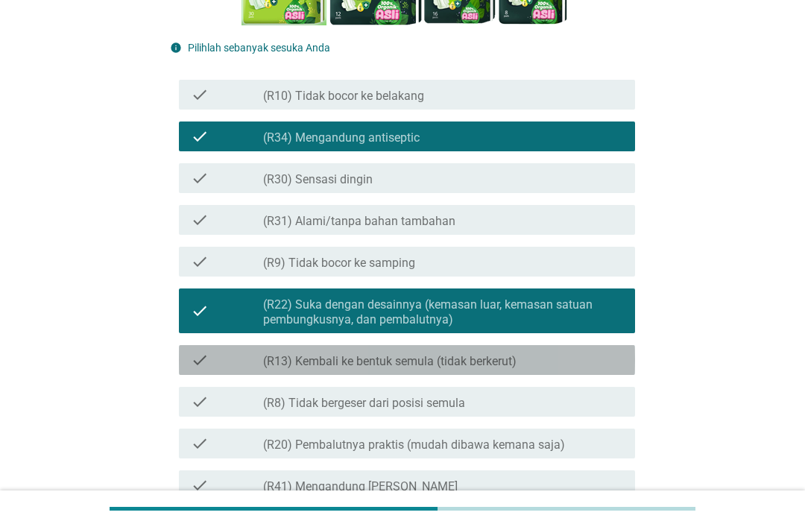
click at [601, 364] on div "check_box_outline_blank (R13) Kembali ke bentuk semula (tidak berkerut)" at bounding box center [443, 360] width 360 height 18
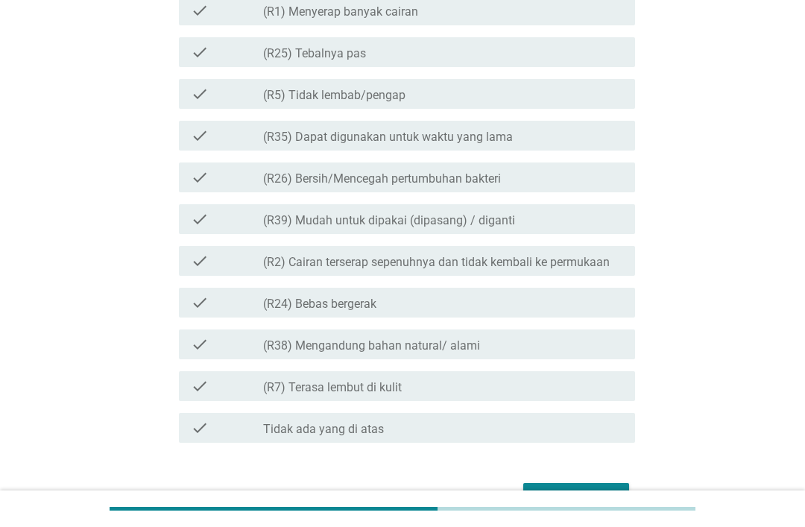
scroll to position [1558, 0]
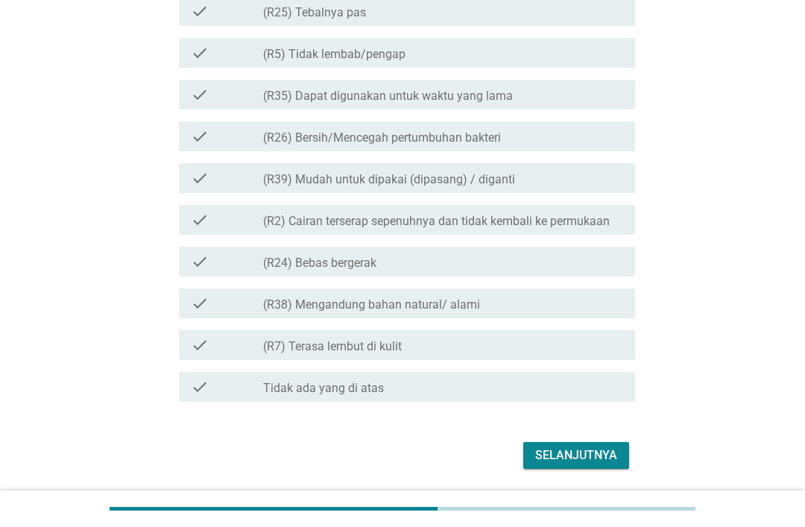
click at [577, 459] on div "Selanjutnya" at bounding box center [576, 455] width 82 height 18
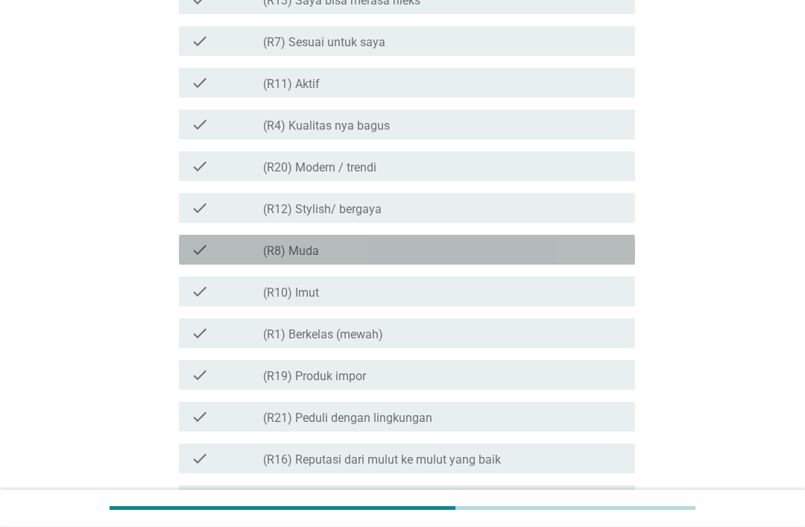
scroll to position [510, 0]
click at [533, 261] on div "check check_box_outline_blank (R8) Muda" at bounding box center [407, 250] width 456 height 30
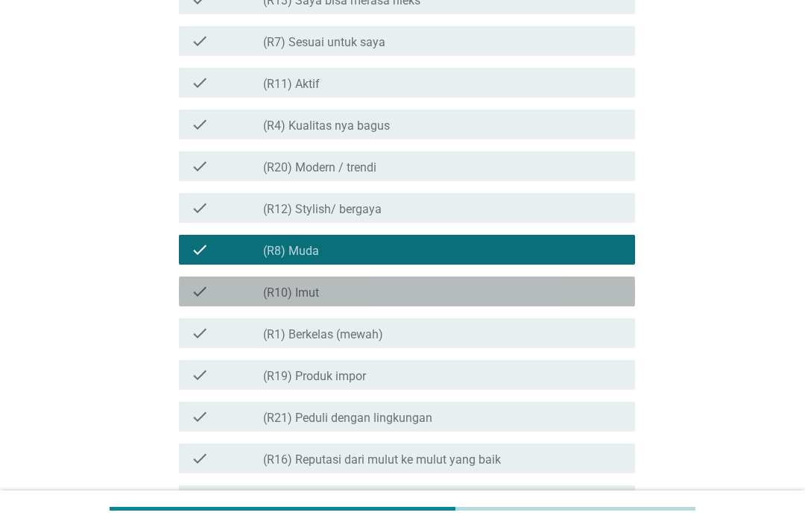
click at [546, 300] on div "check_box_outline_blank (R10) Imut" at bounding box center [443, 291] width 360 height 18
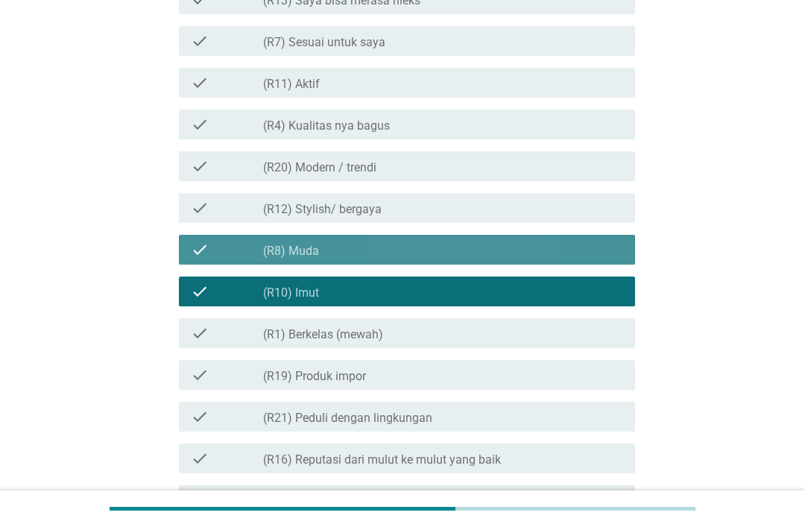
click at [490, 260] on div "check check_box_outline_blank (R8) Muda" at bounding box center [407, 250] width 456 height 30
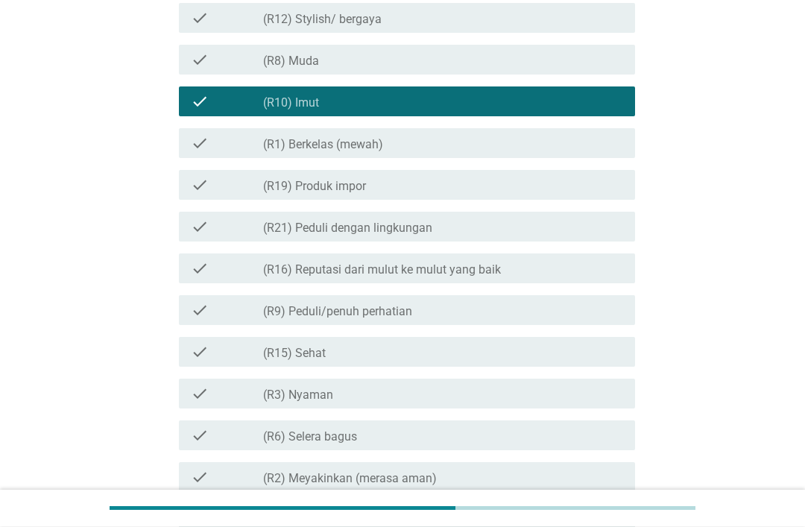
scroll to position [700, 0]
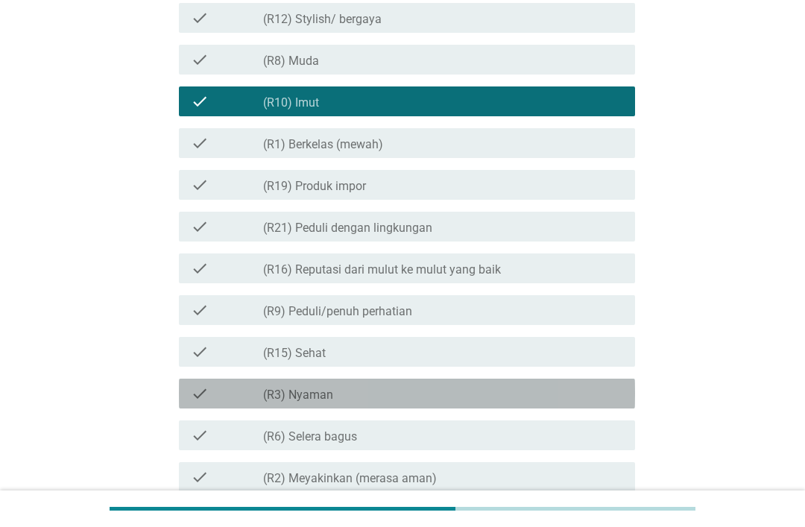
click at [498, 405] on div "check check_box_outline_blank (R3) [PERSON_NAME]" at bounding box center [407, 394] width 456 height 30
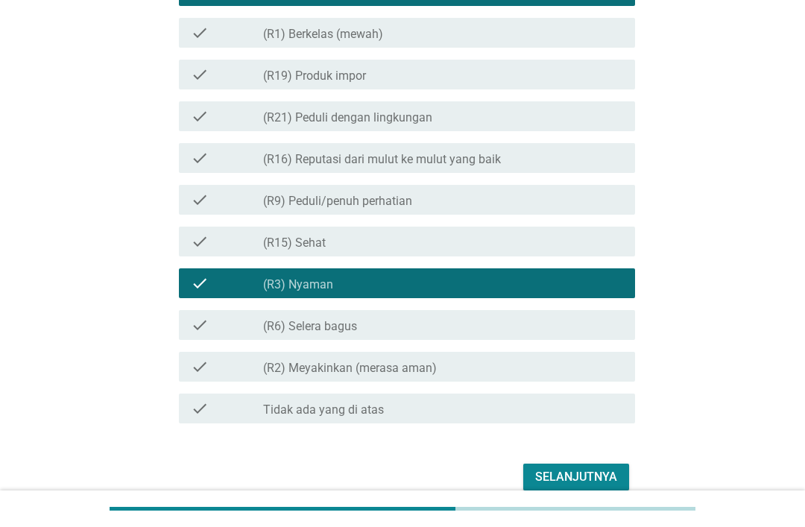
scroll to position [832, 0]
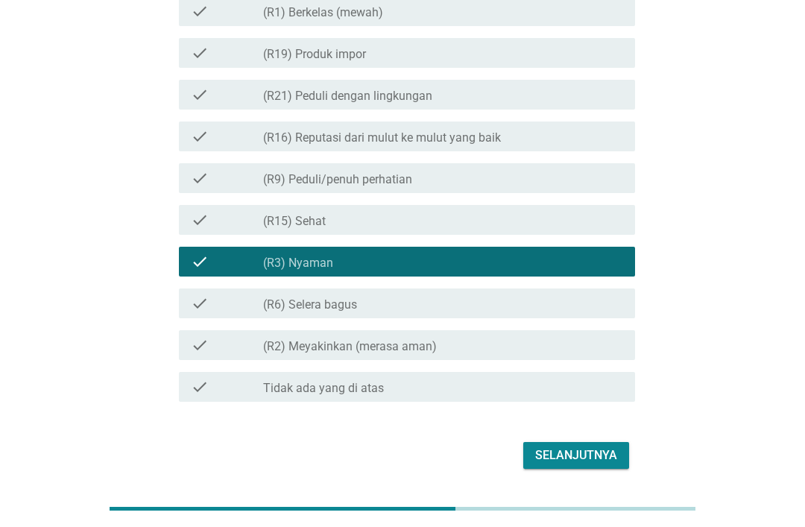
click at [606, 457] on div "Selanjutnya" at bounding box center [576, 455] width 82 height 18
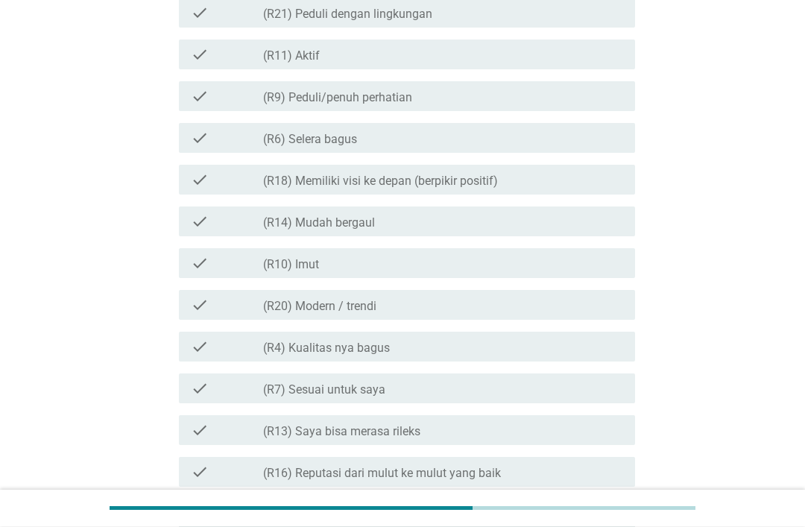
scroll to position [400, 0]
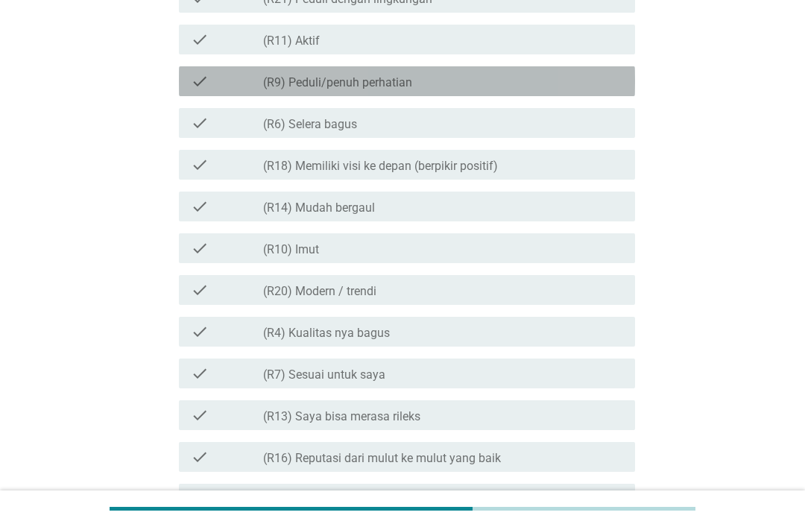
click at [580, 76] on div "check_box_outline_blank (R9) Peduli/penuh perhatian" at bounding box center [443, 81] width 360 height 18
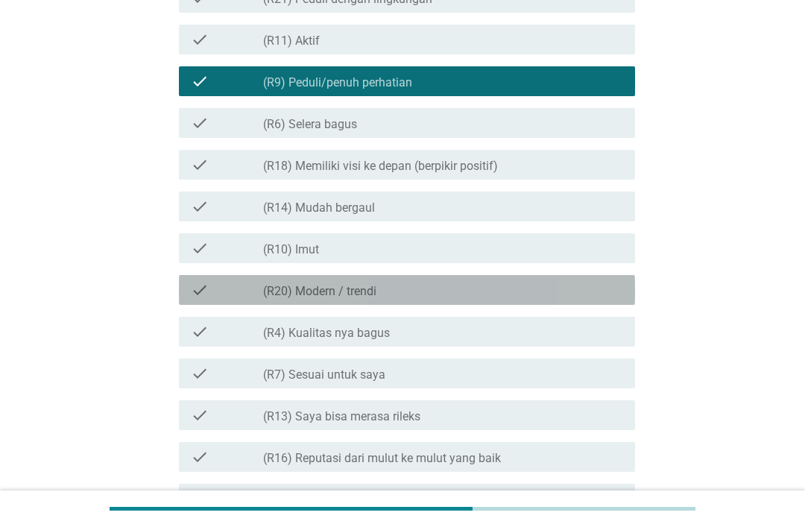
click at [534, 285] on div "check_box_outline_blank (R20) Modern / trendi" at bounding box center [443, 290] width 360 height 18
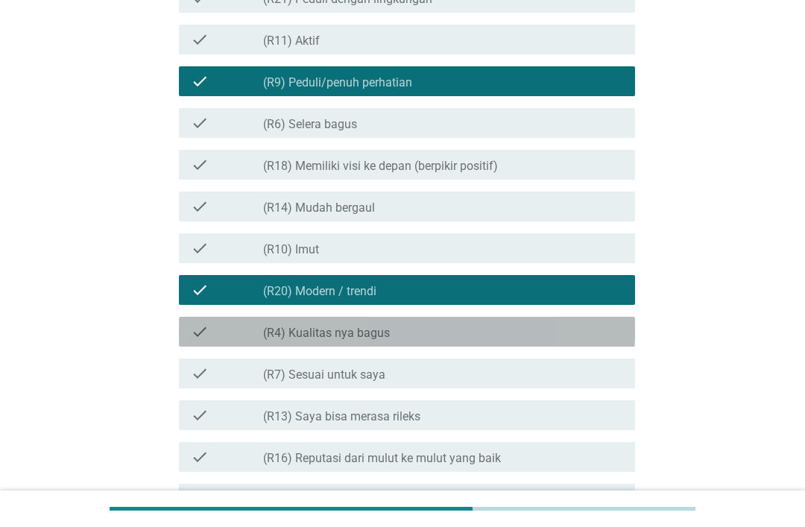
click at [549, 320] on div "check check_box_outline_blank (R4) Kualitas nya bagus" at bounding box center [407, 332] width 456 height 30
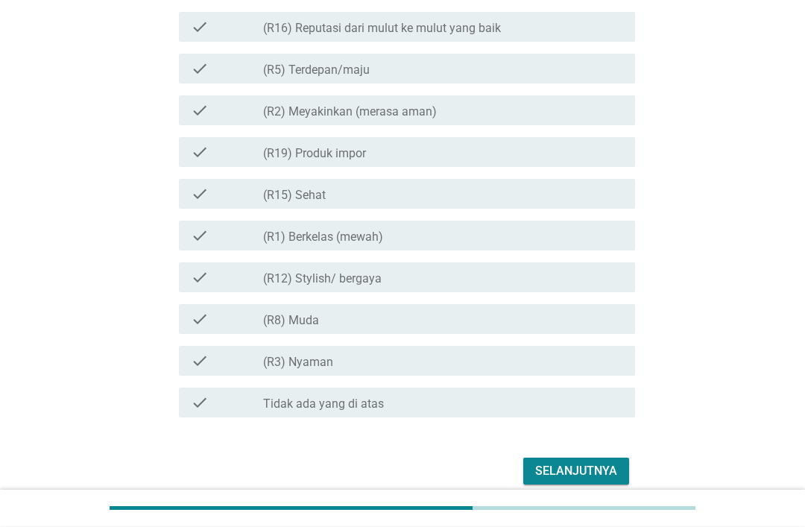
scroll to position [831, 0]
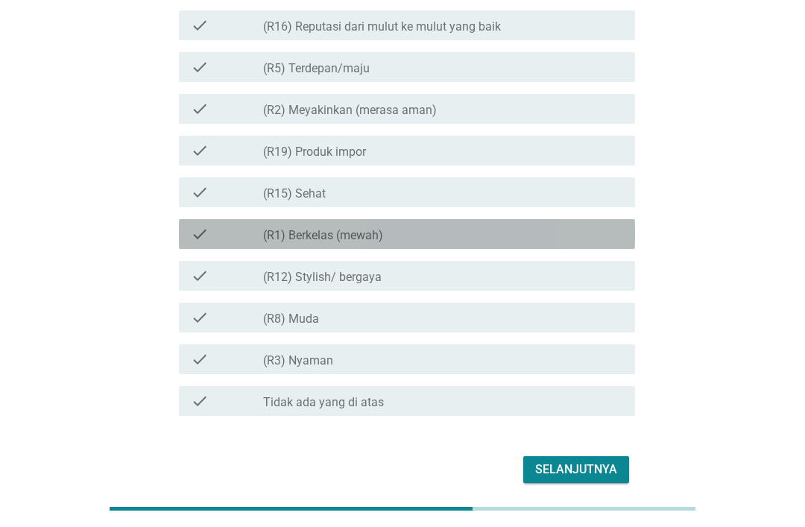
click at [522, 244] on div "check check_box_outline_blank (R1) Berkelas (mewah)" at bounding box center [407, 234] width 456 height 30
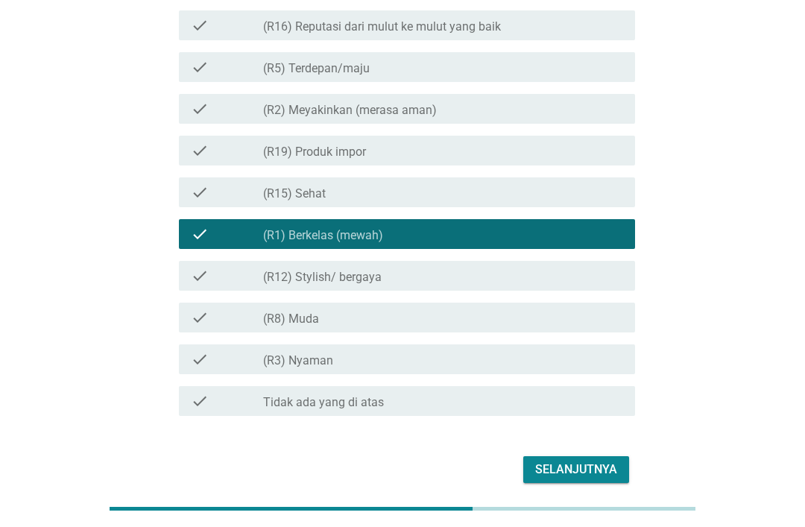
click at [592, 481] on button "Selanjutnya" at bounding box center [576, 469] width 106 height 27
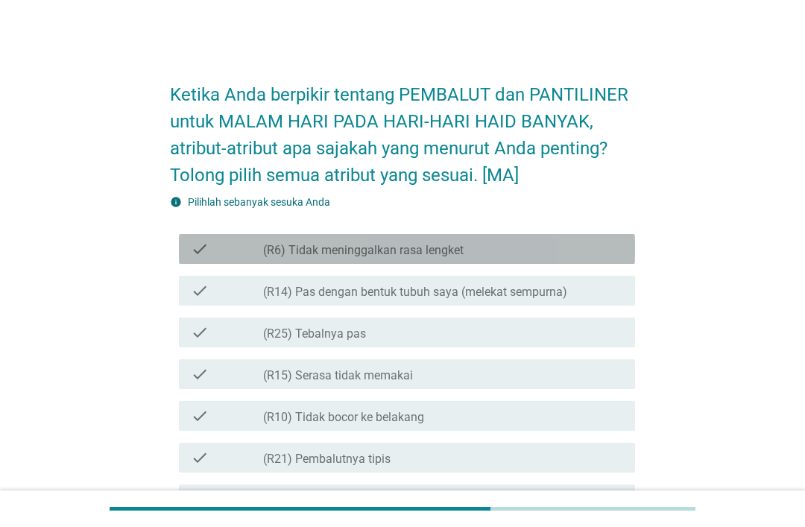
click at [615, 241] on div "check_box_outline_blank (R6) Tidak meninggalkan rasa lengket" at bounding box center [443, 249] width 360 height 18
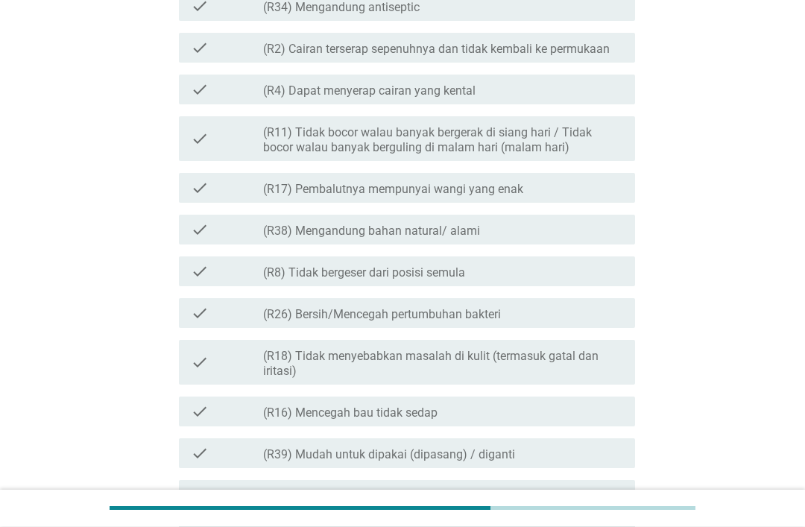
scroll to position [660, 0]
click at [538, 200] on div "check check_box_outline_blank (R17) Pembalutnya mempunyai wangi yang enak" at bounding box center [407, 188] width 456 height 30
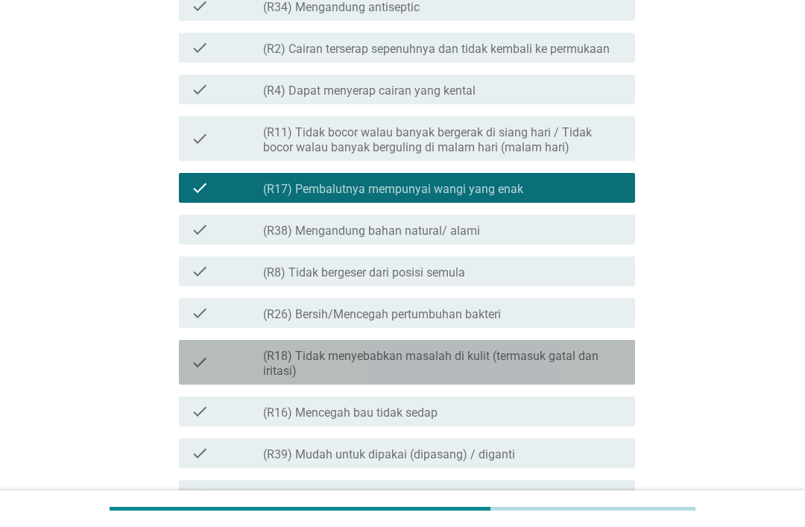
click at [459, 356] on label "(R18) Tidak menyebabkan masalah di kulit (termasuk gatal dan iritasi)" at bounding box center [443, 364] width 360 height 30
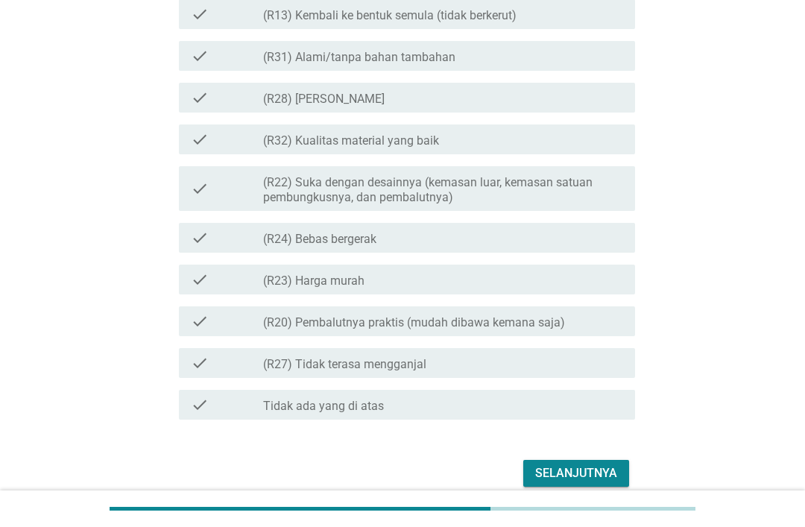
scroll to position [1409, 0]
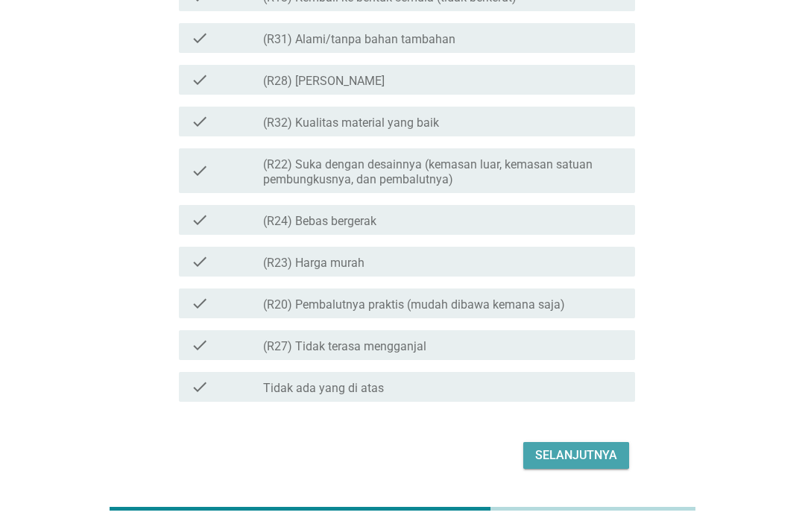
click at [572, 449] on div "Selanjutnya" at bounding box center [576, 455] width 82 height 18
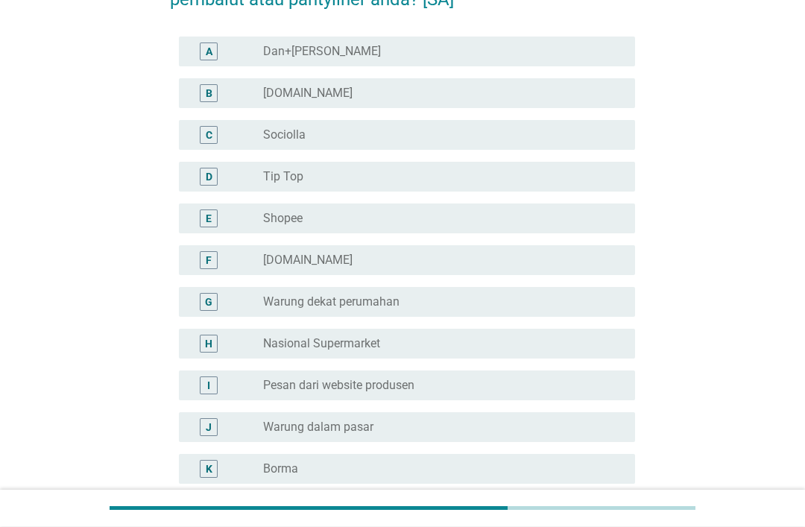
scroll to position [122, 0]
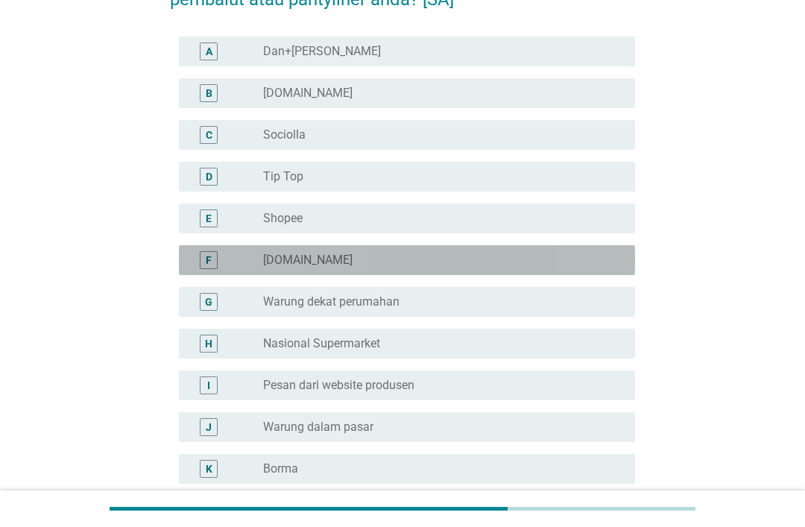
click at [553, 263] on div "radio_button_unchecked [DOMAIN_NAME]" at bounding box center [437, 260] width 348 height 15
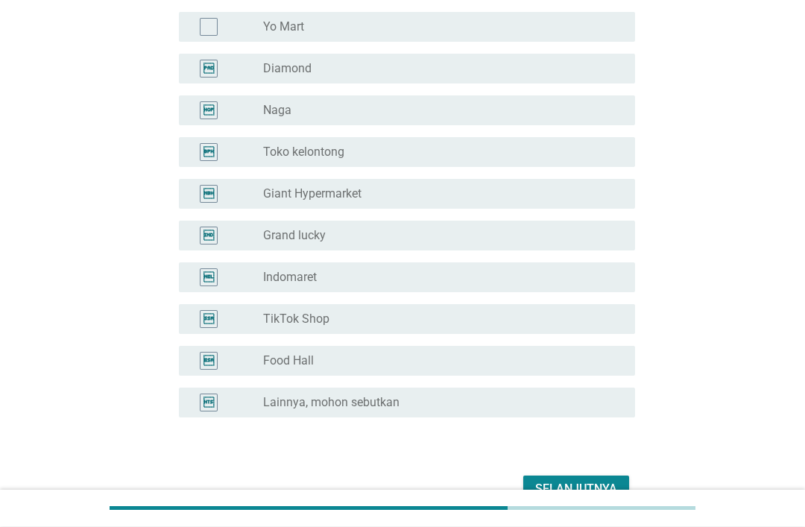
scroll to position [2768, 0]
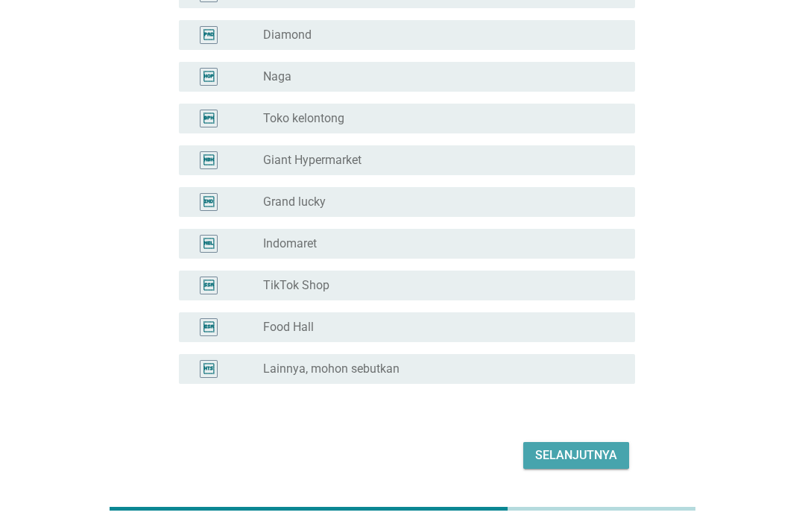
click at [585, 452] on div "Selanjutnya" at bounding box center [576, 455] width 82 height 18
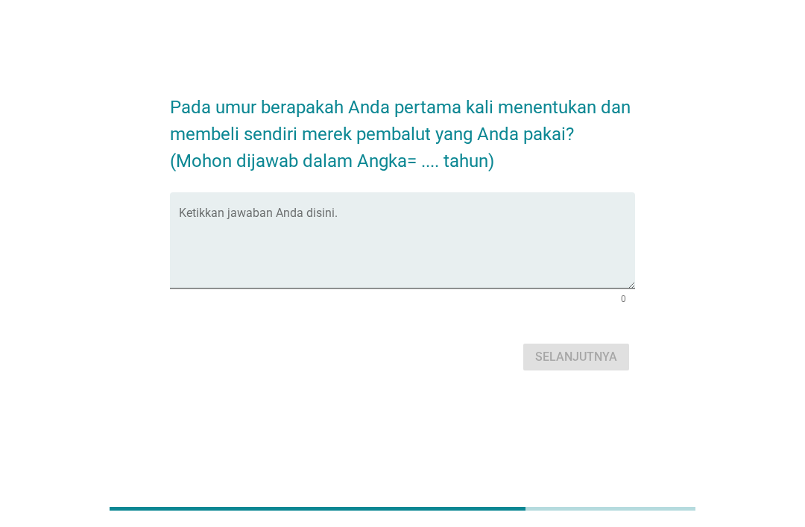
scroll to position [0, 0]
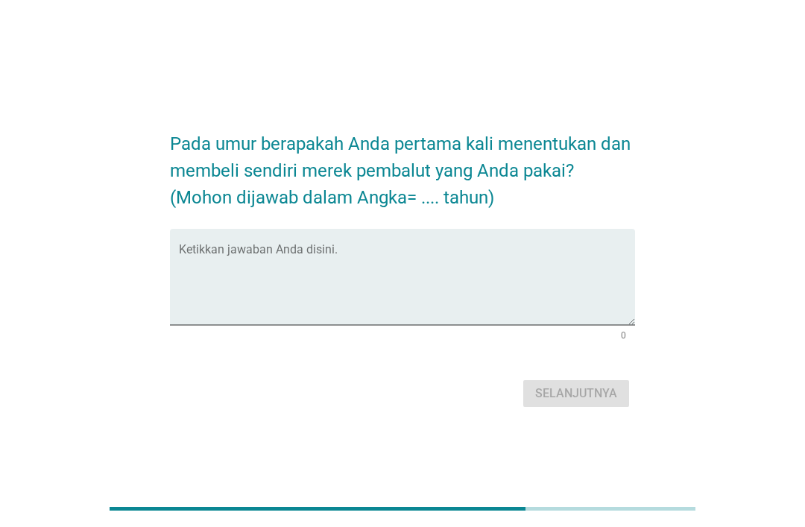
click at [324, 312] on textarea "Ketikkan jawaban Anda disini." at bounding box center [407, 286] width 456 height 78
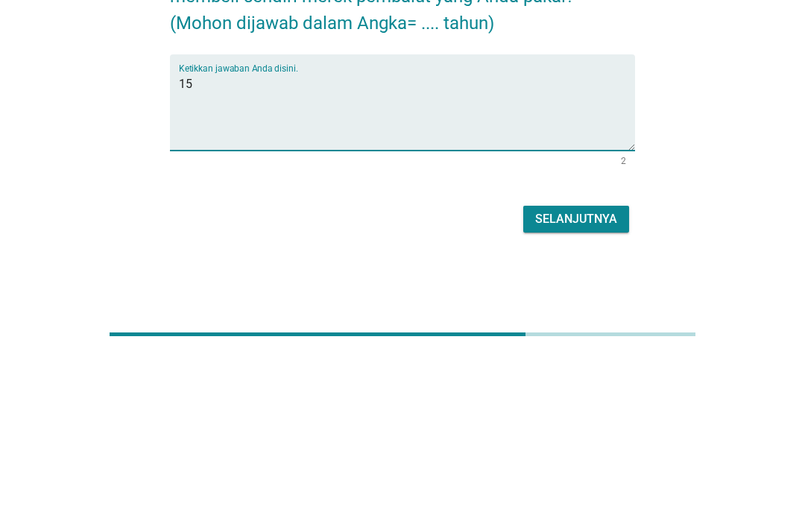
type textarea "15"
click at [594, 385] on div "Selanjutnya" at bounding box center [576, 394] width 82 height 18
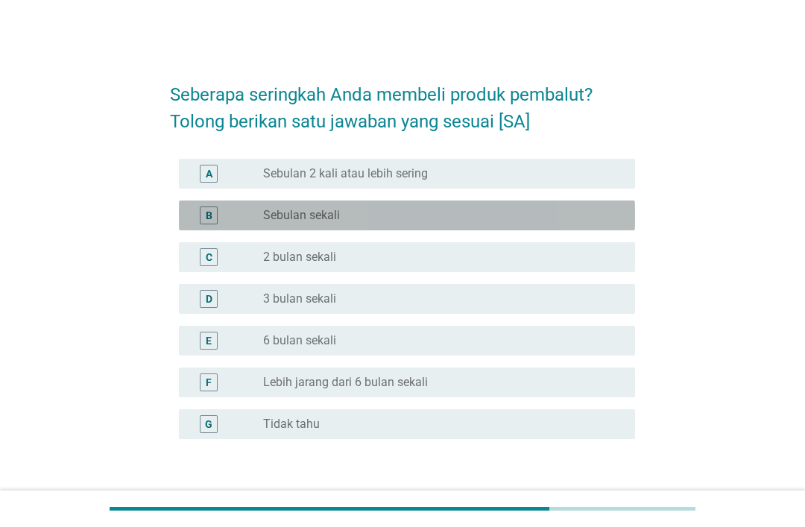
click at [536, 217] on div "radio_button_unchecked Sebulan sekali" at bounding box center [437, 215] width 348 height 15
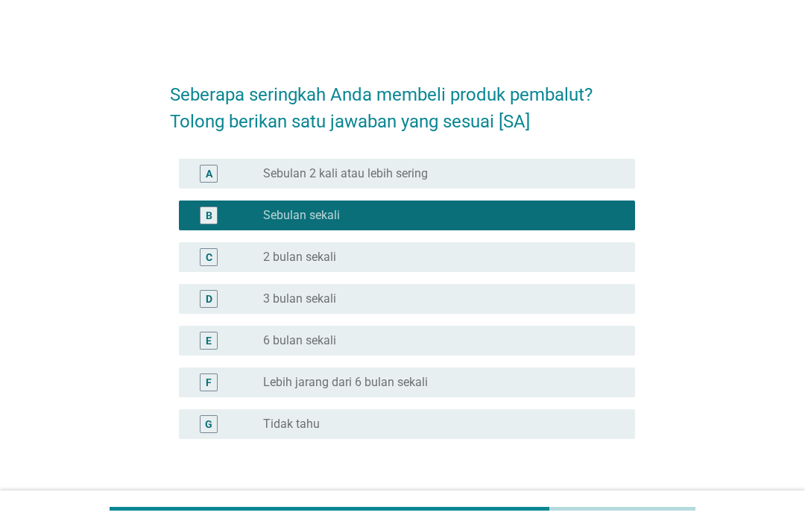
click at [599, 505] on div "Selanjutnya" at bounding box center [576, 511] width 82 height 18
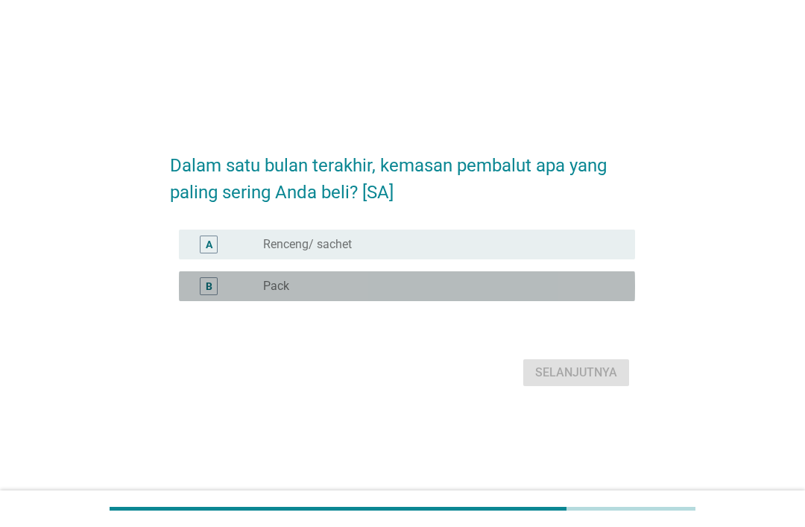
click at [520, 294] on div "radio_button_unchecked Pack" at bounding box center [437, 286] width 348 height 15
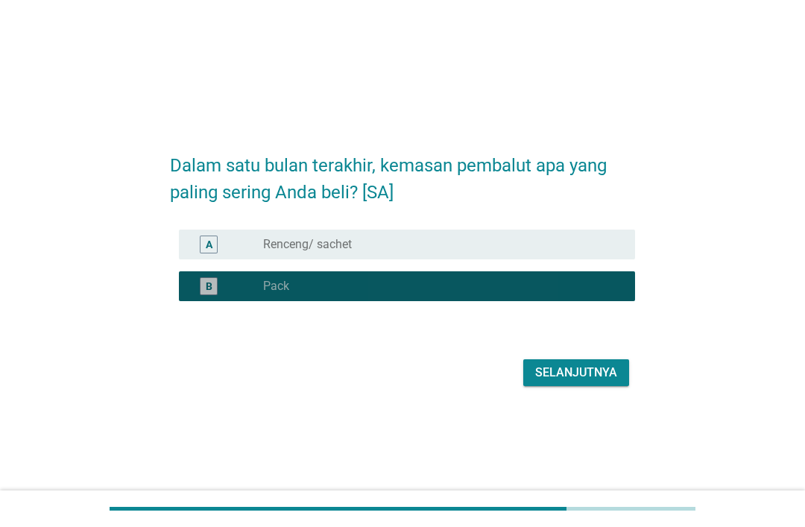
click at [578, 382] on div "Selanjutnya" at bounding box center [576, 373] width 82 height 18
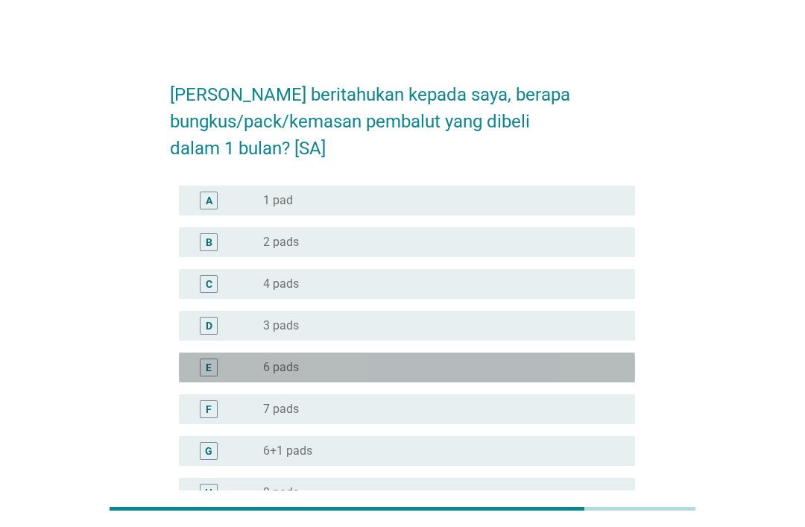
click at [555, 370] on div "radio_button_unchecked 6 pads" at bounding box center [437, 367] width 348 height 15
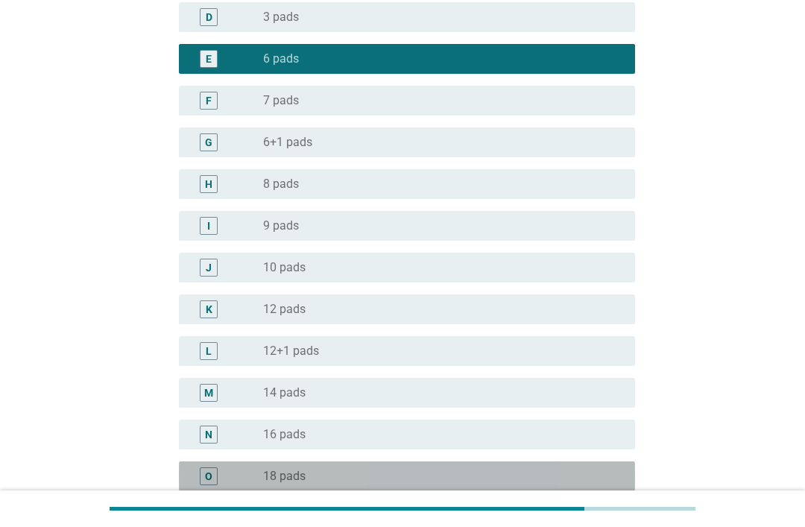
scroll to position [338, 0]
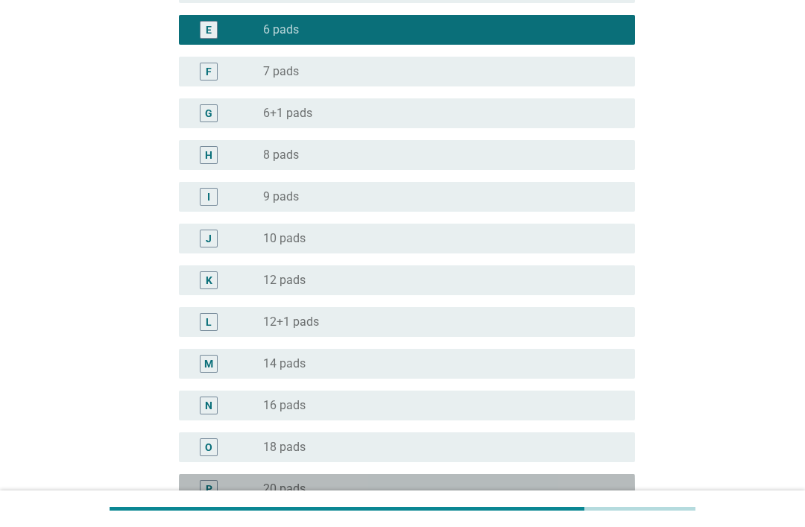
click at [426, 481] on div "radio_button_unchecked 20 pads" at bounding box center [437, 488] width 348 height 15
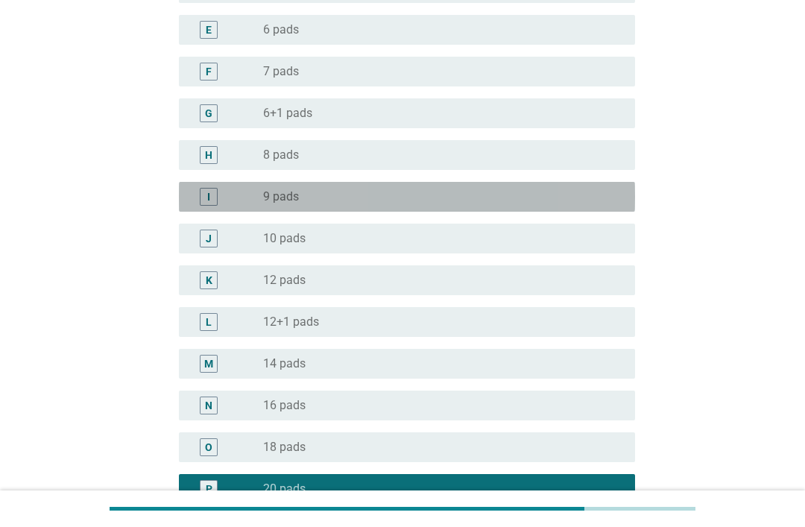
click at [398, 202] on div "radio_button_unchecked 9 pads" at bounding box center [437, 196] width 348 height 15
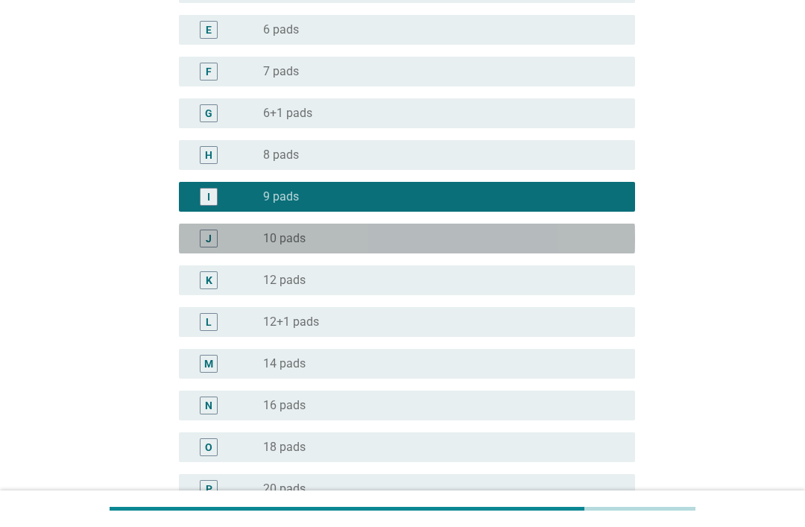
click at [433, 238] on div "radio_button_unchecked 10 pads" at bounding box center [437, 238] width 348 height 15
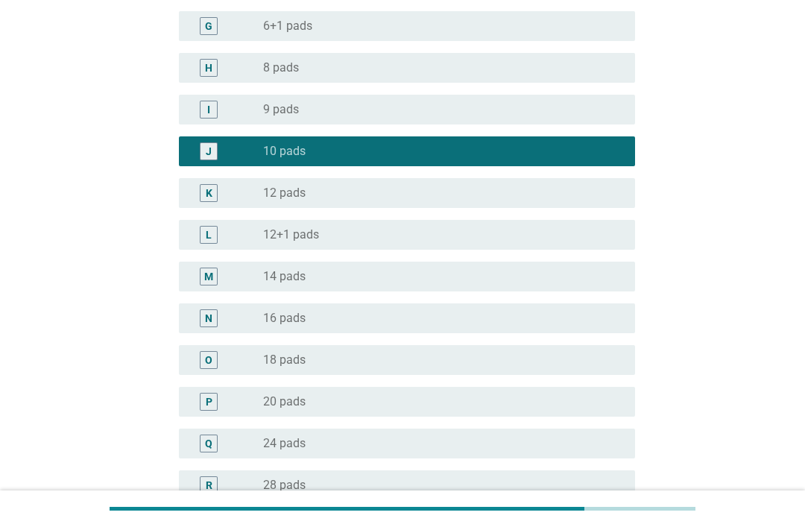
scroll to position [833, 0]
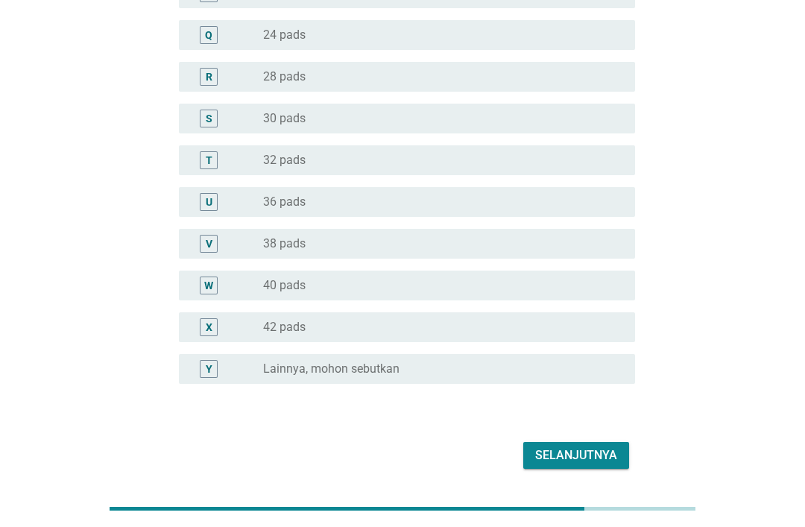
click at [596, 450] on div "Selanjutnya" at bounding box center [576, 455] width 82 height 18
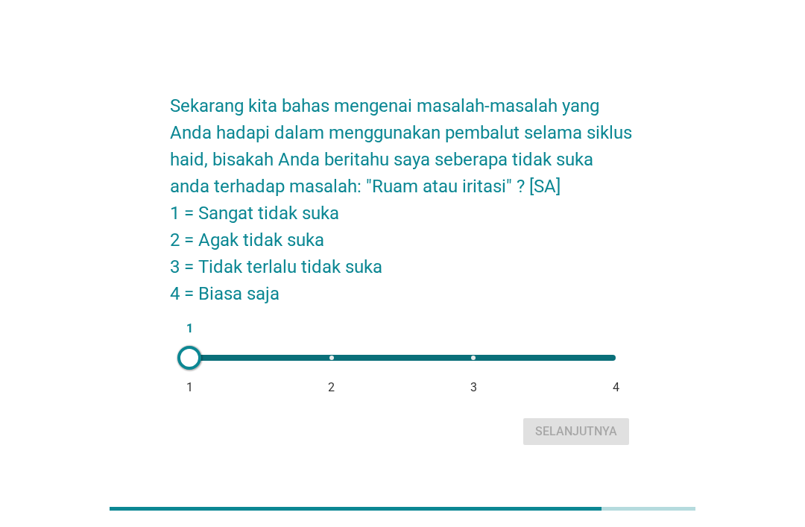
click at [478, 373] on div "1 1 2 3 4" at bounding box center [402, 358] width 450 height 30
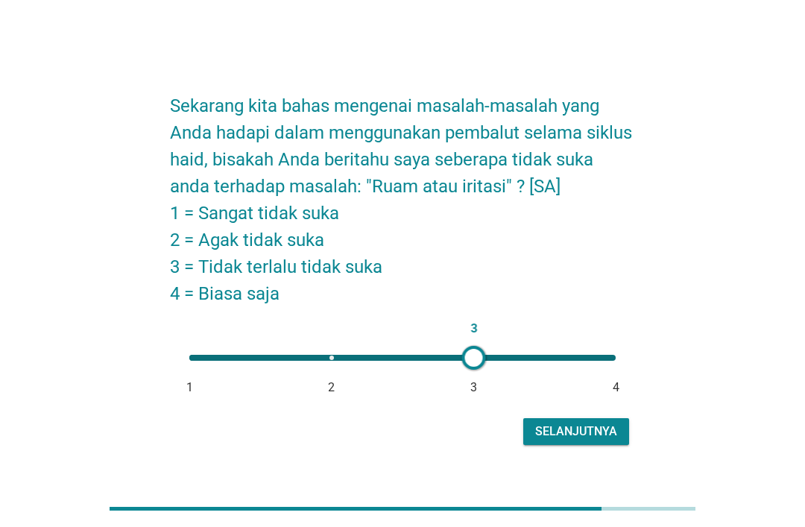
click at [563, 441] on div "Selanjutnya" at bounding box center [576, 432] width 82 height 18
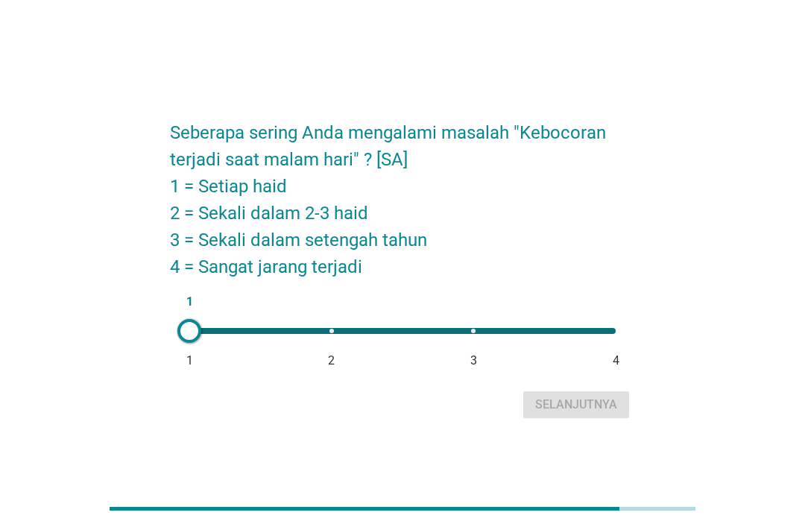
click at [591, 346] on div "1 1 2 3 4" at bounding box center [402, 331] width 450 height 30
type input "4"
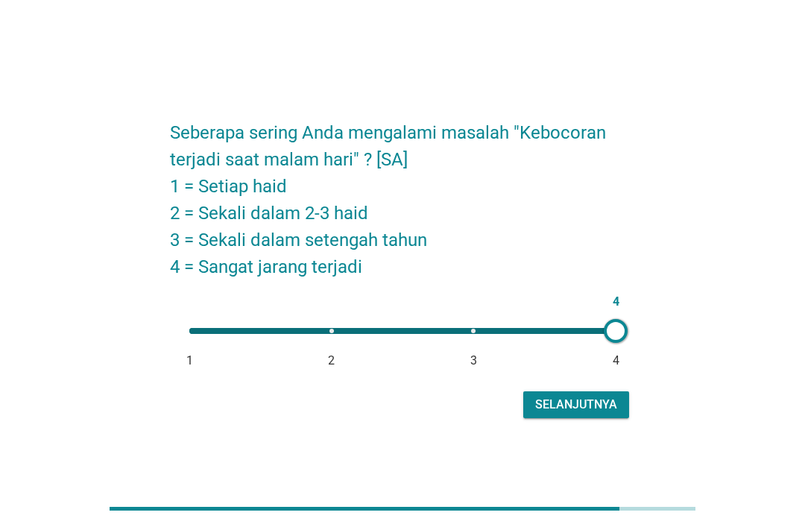
click at [607, 414] on div "Selanjutnya" at bounding box center [576, 405] width 82 height 18
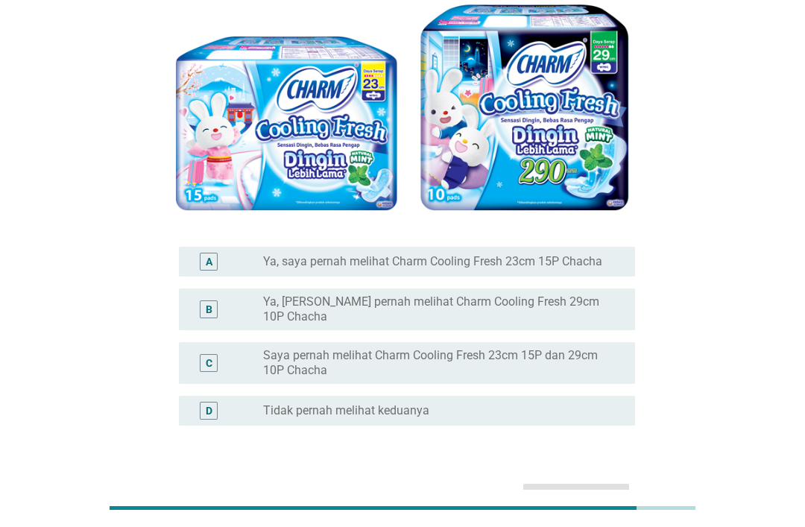
scroll to position [188, 0]
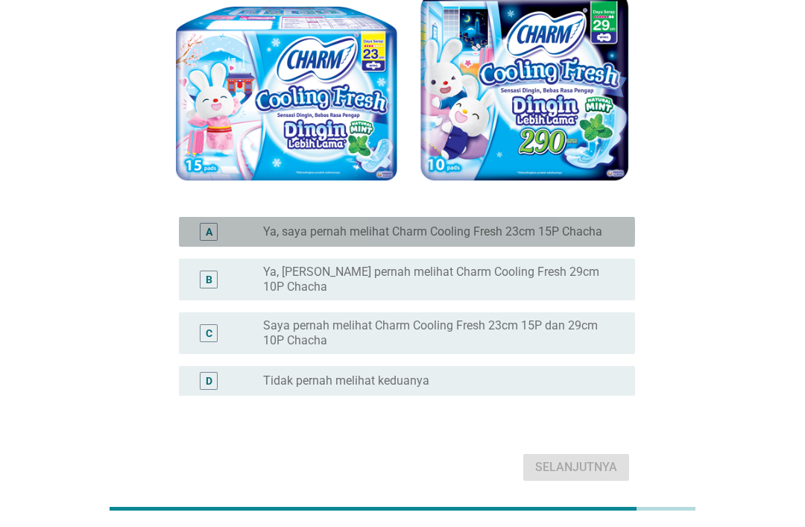
click at [601, 230] on label "Ya, saya pernah melihat Charm Cooling Fresh 23cm 15P Chacha" at bounding box center [432, 231] width 339 height 15
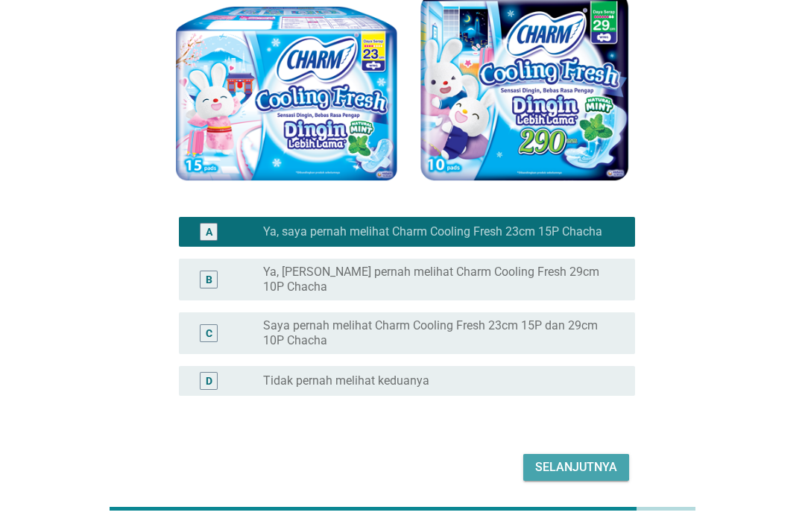
click at [587, 458] on div "Selanjutnya" at bounding box center [576, 467] width 82 height 18
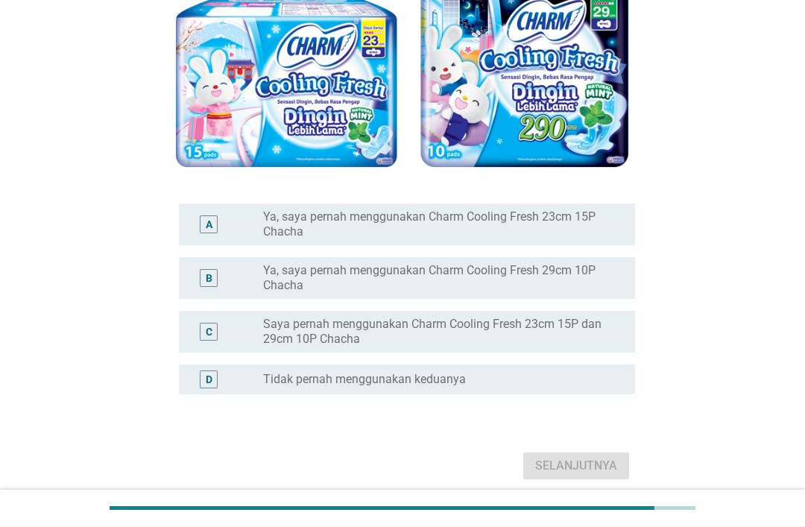
scroll to position [239, 0]
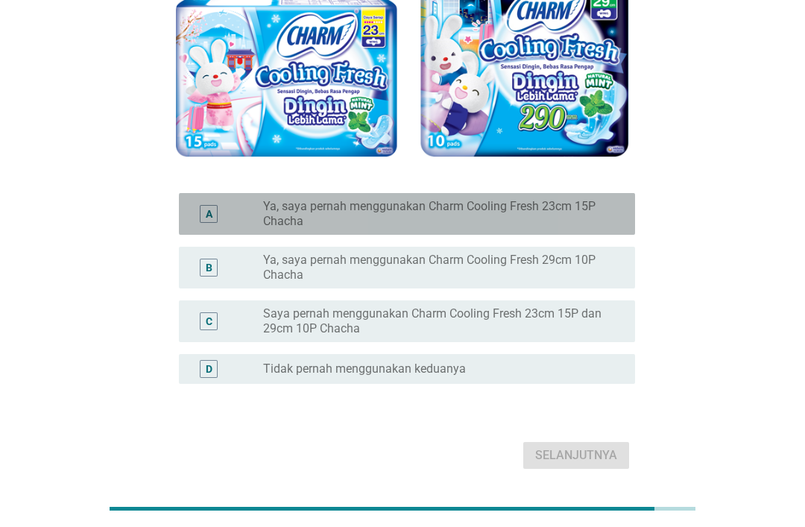
click at [593, 212] on label "Ya, saya pernah menggunakan Charm Cooling Fresh 23cm 15P Chacha" at bounding box center [437, 214] width 348 height 30
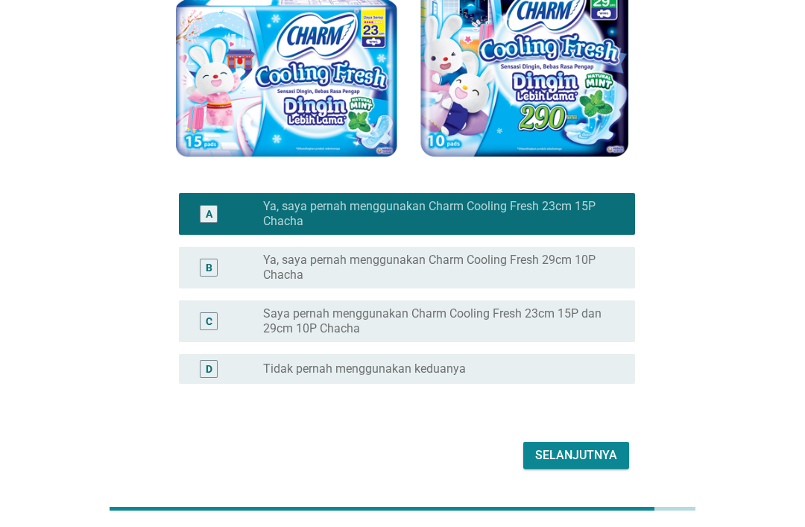
click at [581, 457] on div "Selanjutnya" at bounding box center [576, 455] width 82 height 18
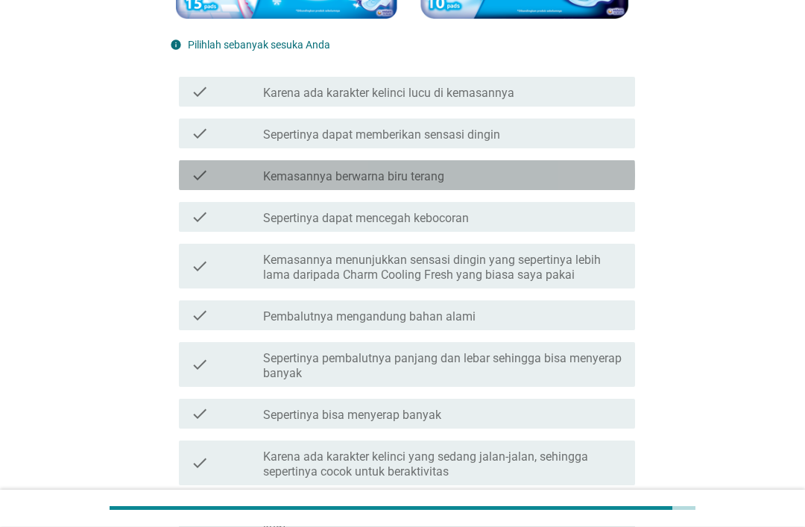
scroll to position [350, 0]
click at [570, 185] on div "check check_box_outline_blank Kemasannya berwarna biru terang" at bounding box center [407, 175] width 456 height 30
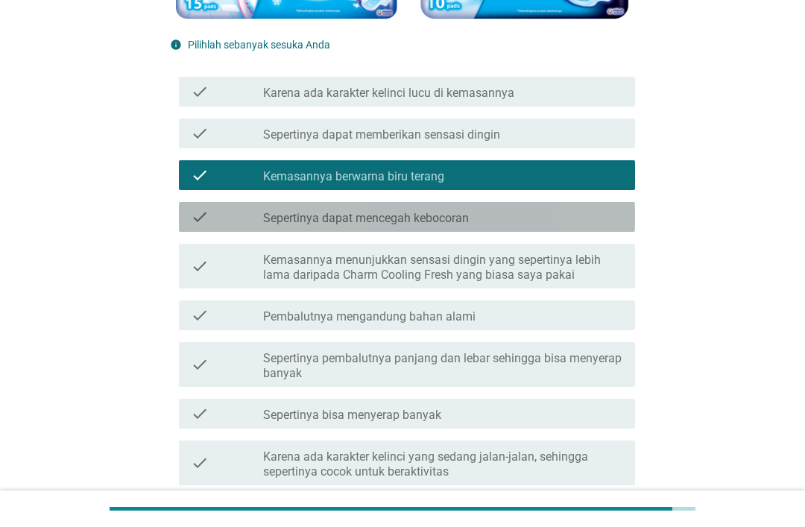
click at [571, 220] on div "check_box_outline_blank Sepertinya dapat mencegah kebocoran" at bounding box center [443, 217] width 360 height 18
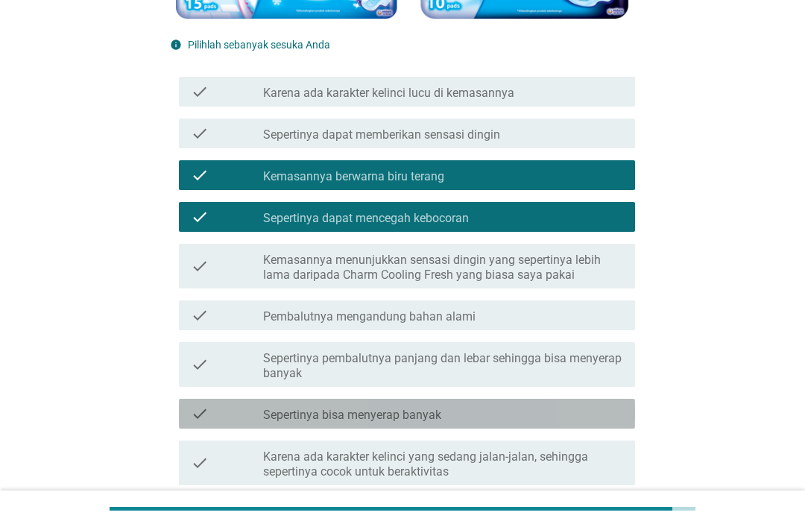
click at [499, 417] on div "check_box_outline_blank Sepertinya bisa menyerap banyak" at bounding box center [443, 414] width 360 height 18
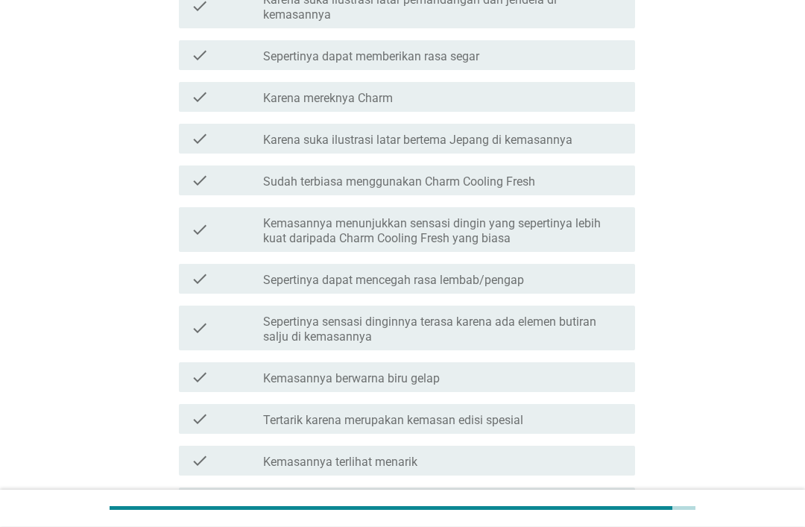
scroll to position [1259, 0]
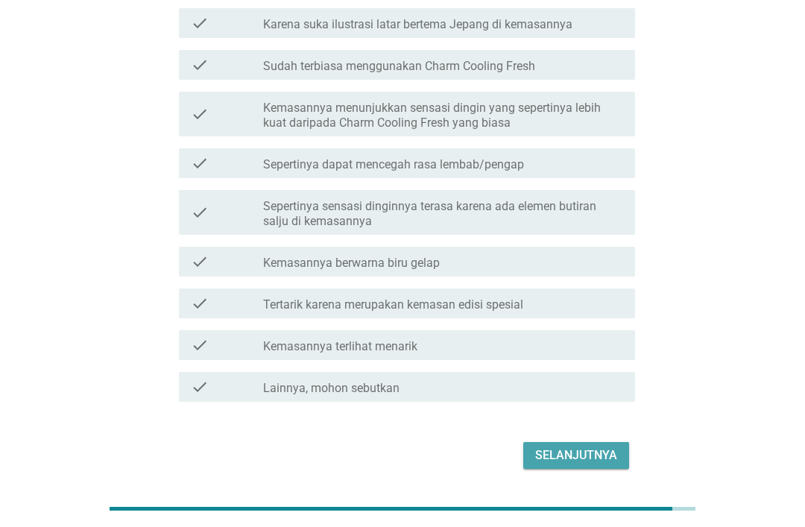
click at [571, 455] on div "Selanjutnya" at bounding box center [576, 455] width 82 height 18
